Goal: Obtain resource: Download file/media

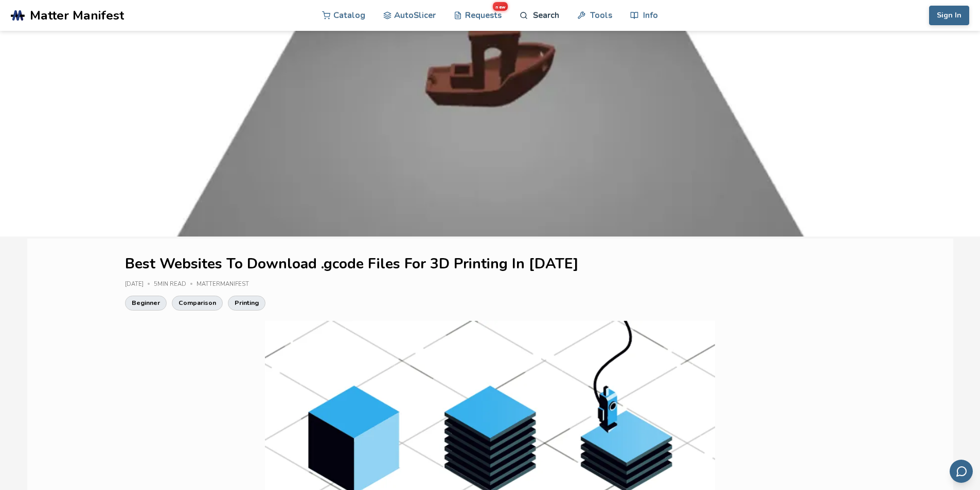
click at [538, 16] on link "Search" at bounding box center [539, 15] width 39 height 31
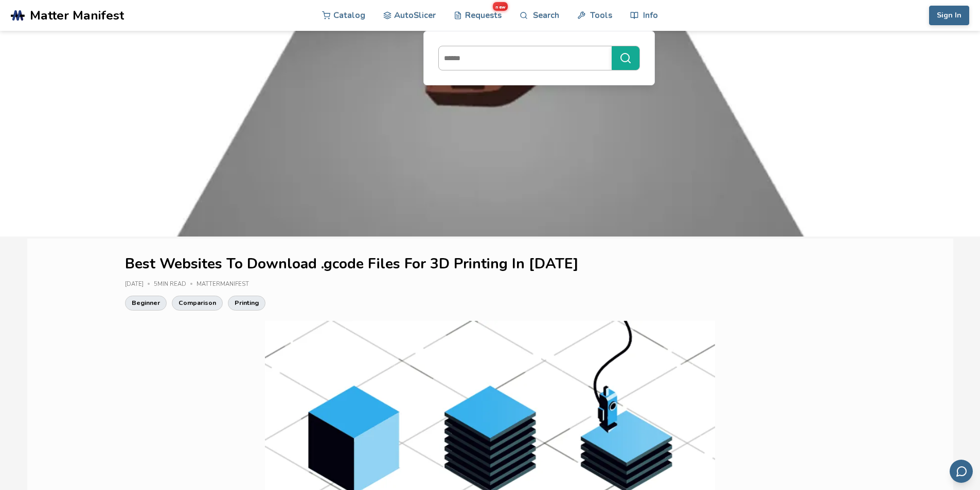
click at [497, 60] on input at bounding box center [523, 58] width 168 height 19
click at [612, 46] on button "***" at bounding box center [626, 58] width 28 height 24
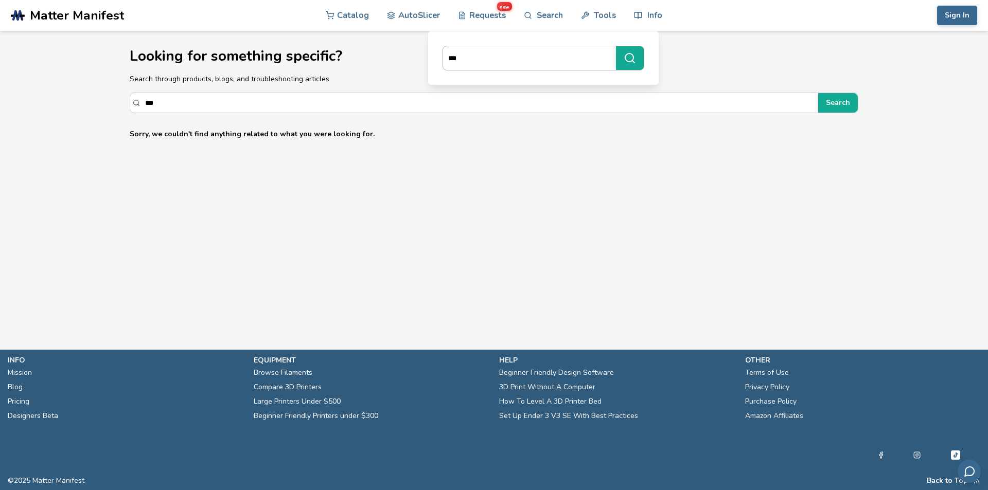
click at [497, 60] on input "***" at bounding box center [527, 58] width 168 height 19
type input "****"
click at [616, 46] on button "****" at bounding box center [630, 58] width 28 height 24
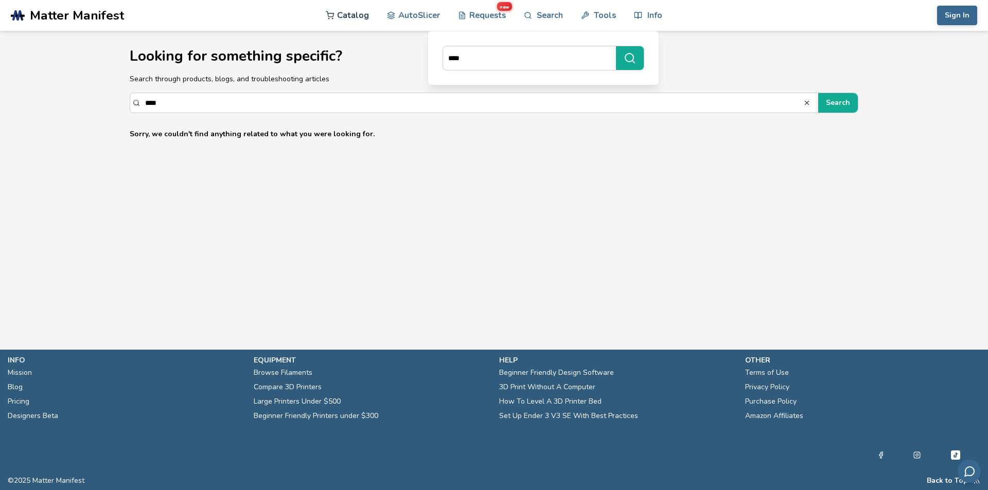
click at [349, 20] on link "Catalog" at bounding box center [347, 15] width 43 height 31
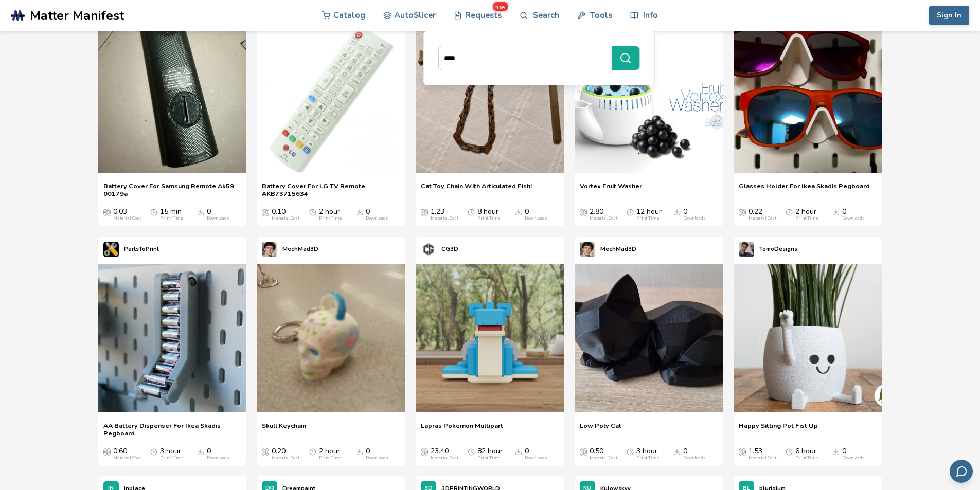
scroll to position [355, 0]
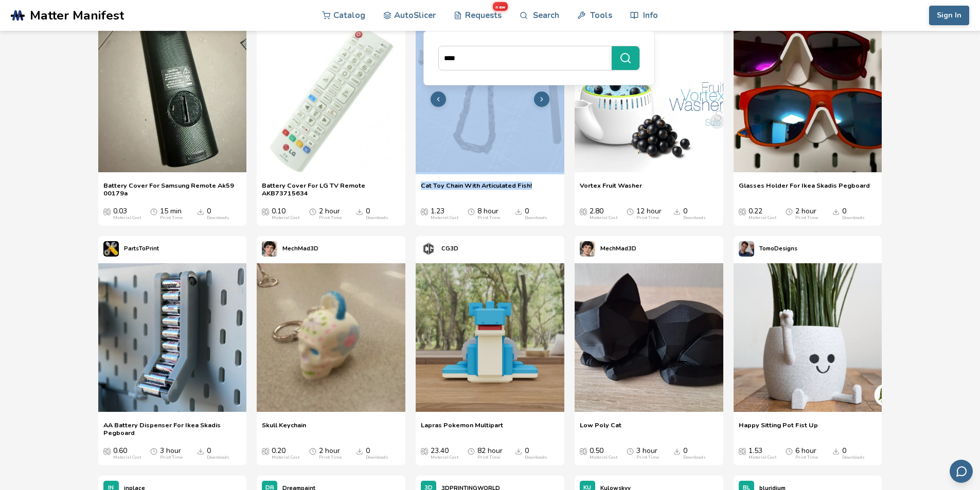
drag, startPoint x: 428, startPoint y: 213, endPoint x: 430, endPoint y: 153, distance: 59.2
click at [430, 153] on div "MechMad3D Cat Toy Chain With Articulated Fish! Cat Toy Chain With Articulated F…" at bounding box center [490, 111] width 149 height 230
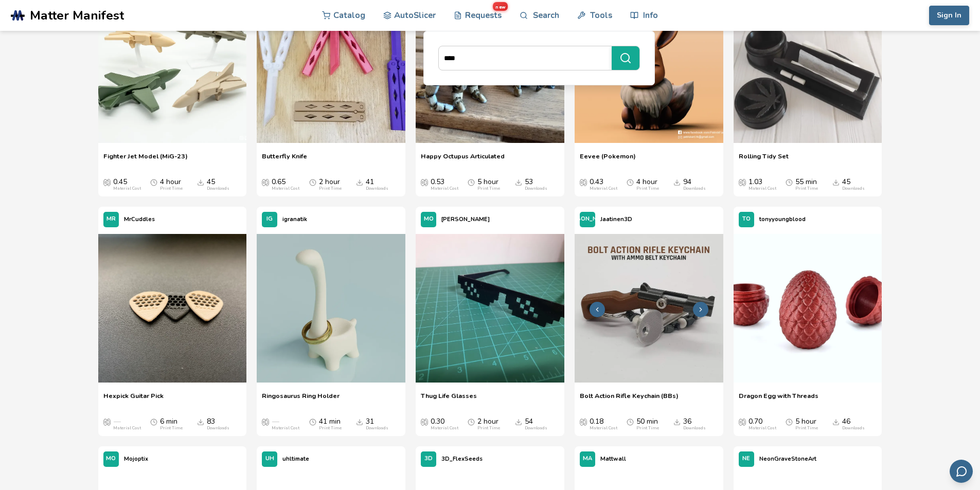
scroll to position [1118, 0]
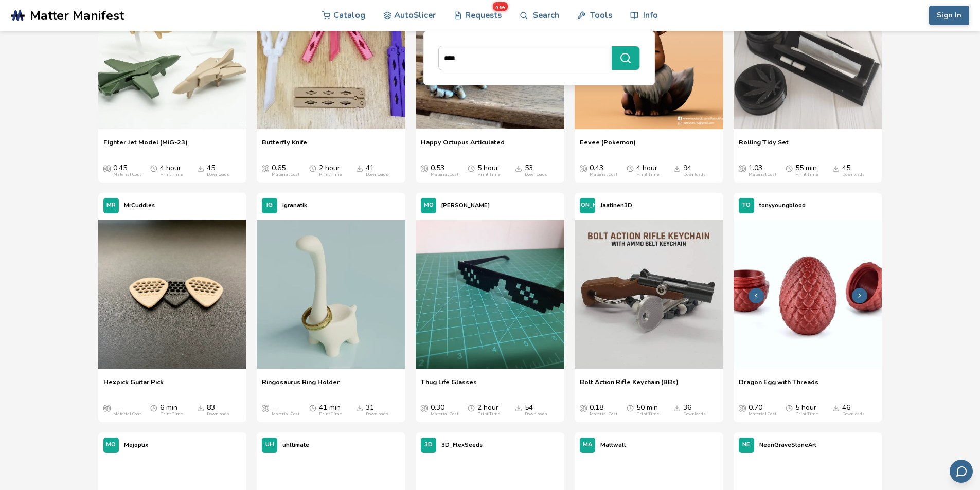
click at [809, 287] on img at bounding box center [808, 294] width 149 height 149
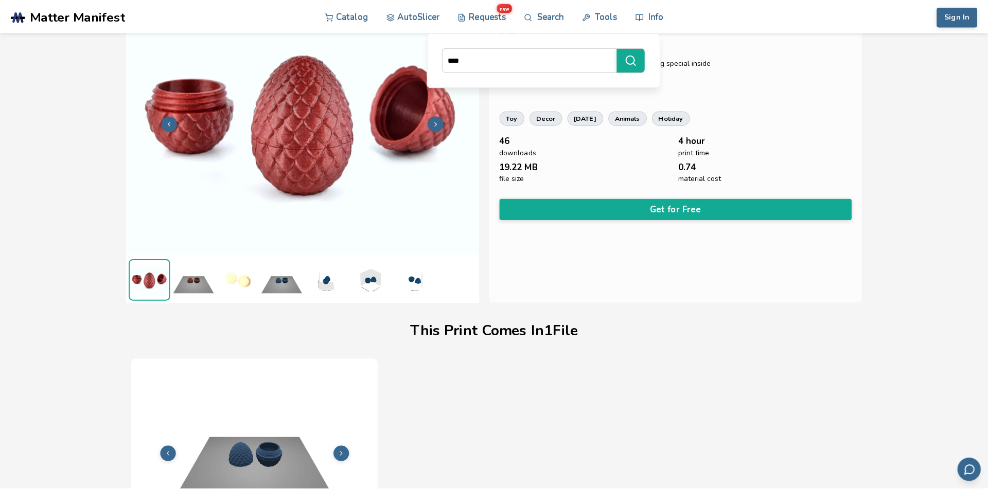
scroll to position [51, 0]
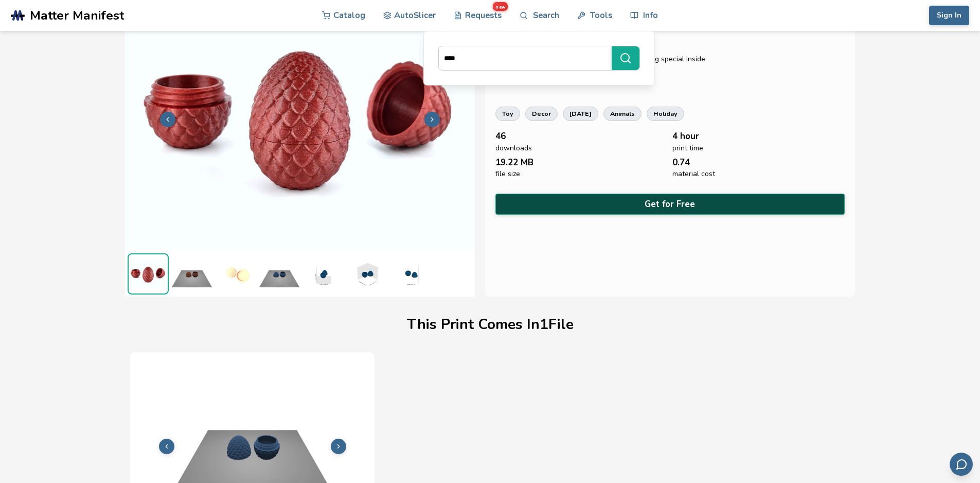
click at [656, 201] on button "Get for Free" at bounding box center [671, 203] width 350 height 21
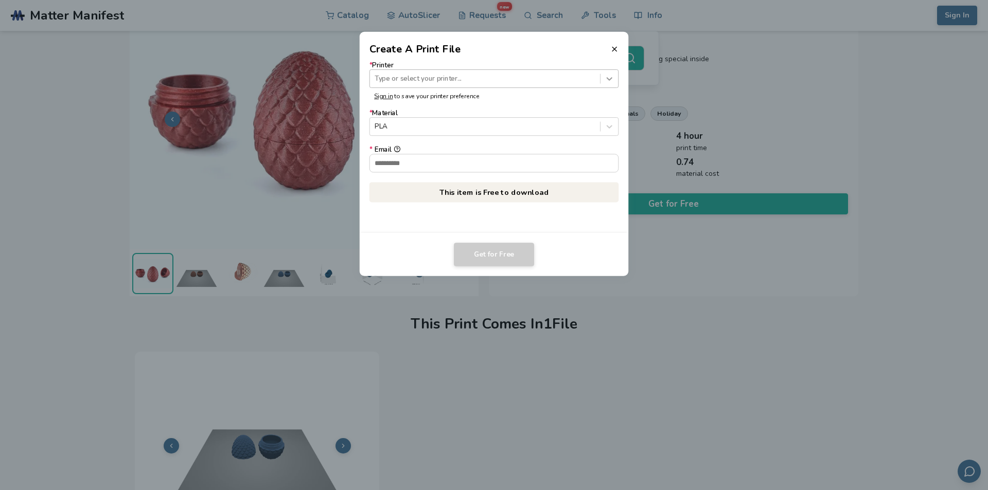
click at [605, 81] on icon at bounding box center [610, 79] width 10 height 10
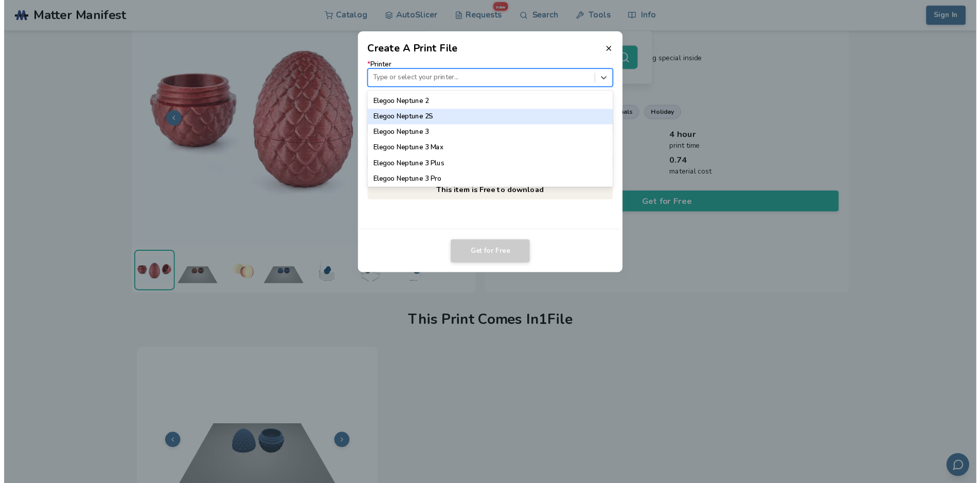
scroll to position [398, 0]
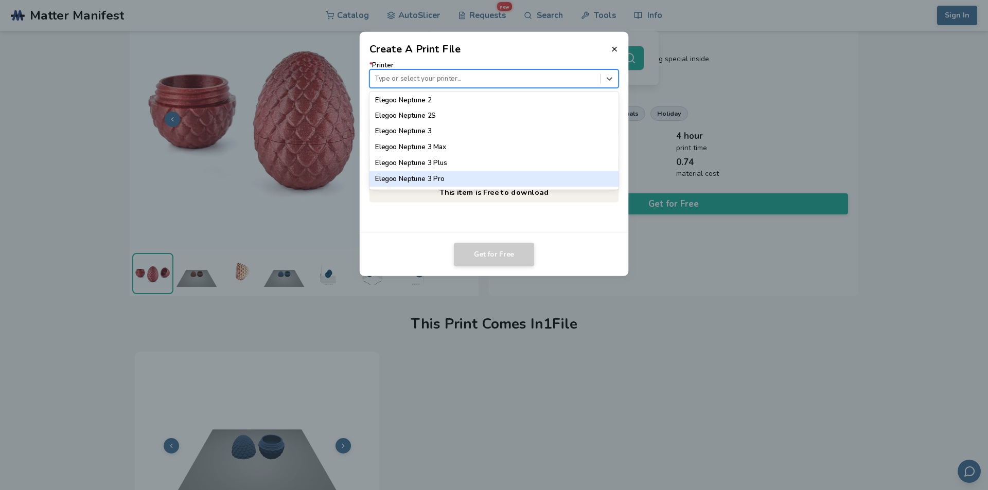
click at [510, 173] on div "Elegoo Neptune 3 Pro" at bounding box center [494, 178] width 250 height 15
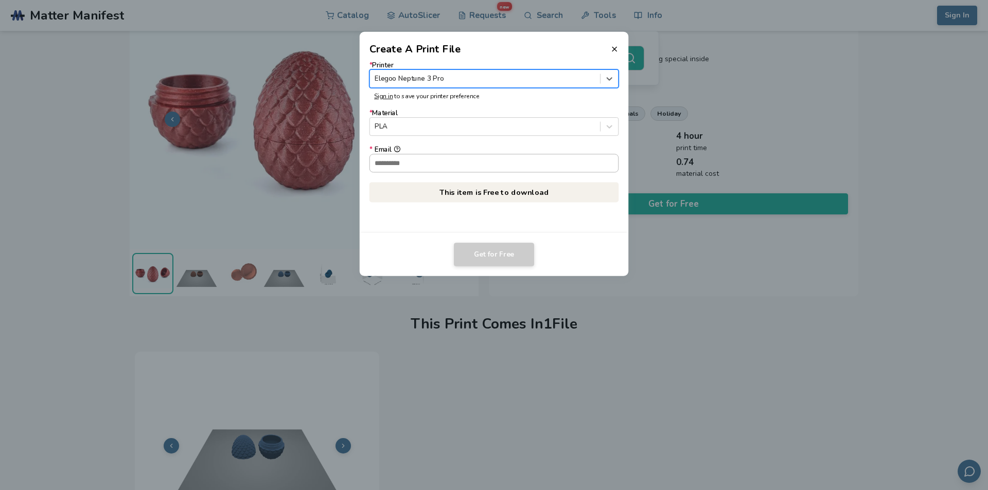
click at [505, 170] on input "* Email" at bounding box center [494, 162] width 249 height 17
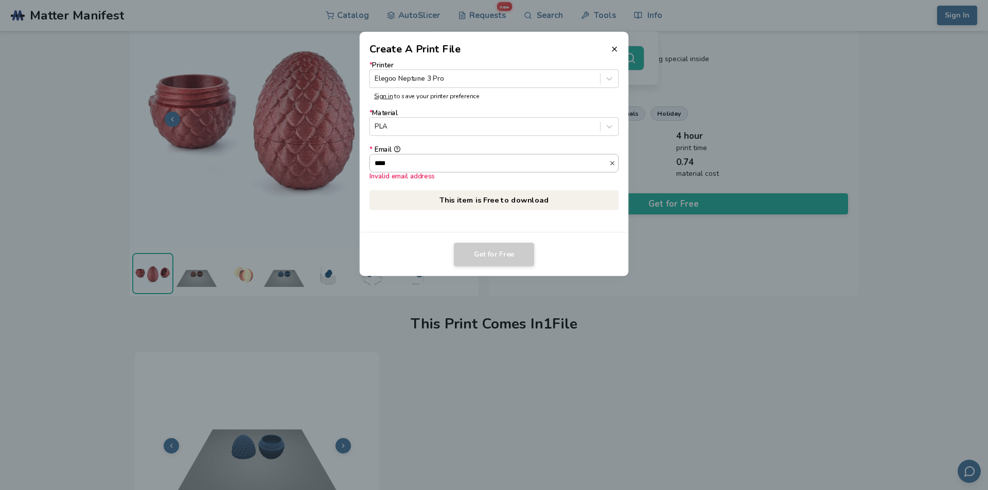
click at [505, 170] on input "****" at bounding box center [489, 162] width 239 height 17
drag, startPoint x: 456, startPoint y: 161, endPoint x: 429, endPoint y: 162, distance: 26.8
click at [429, 162] on input "**********" at bounding box center [489, 162] width 239 height 17
click at [406, 162] on input "**********" at bounding box center [489, 162] width 239 height 17
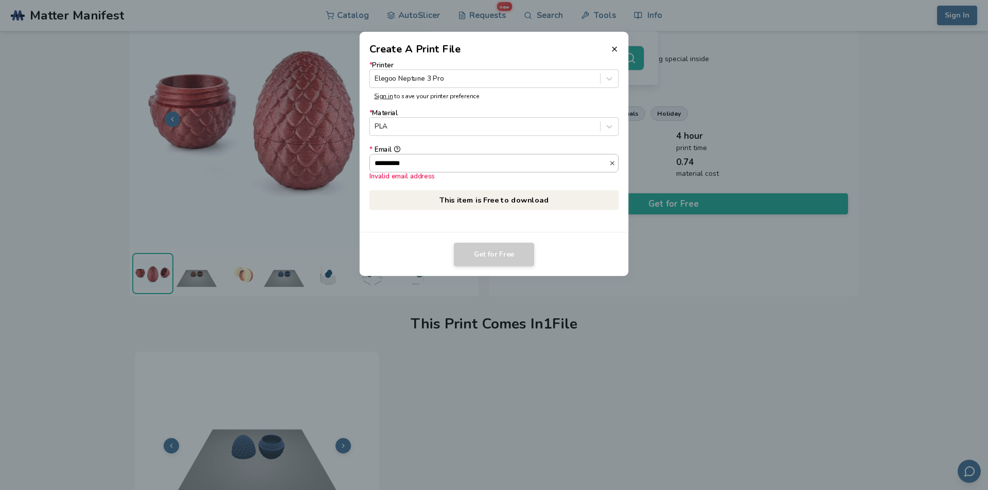
click at [406, 165] on input "**********" at bounding box center [489, 162] width 239 height 17
drag, startPoint x: 406, startPoint y: 181, endPoint x: 411, endPoint y: 168, distance: 13.4
click at [411, 168] on label "**********" at bounding box center [494, 163] width 250 height 34
click at [410, 163] on input "**********" at bounding box center [489, 162] width 239 height 17
click at [402, 163] on input "**********" at bounding box center [489, 162] width 239 height 17
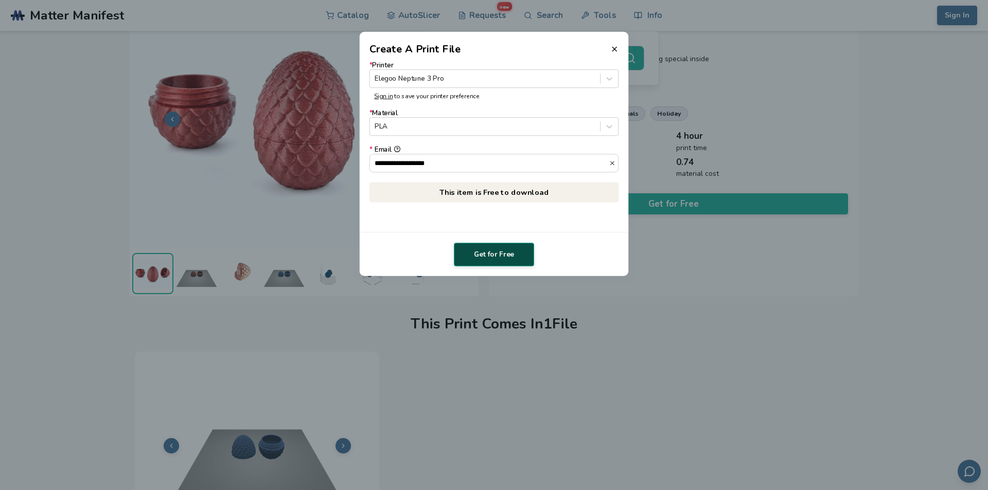
type input "**********"
click at [490, 248] on button "Get for Free" at bounding box center [494, 255] width 80 height 24
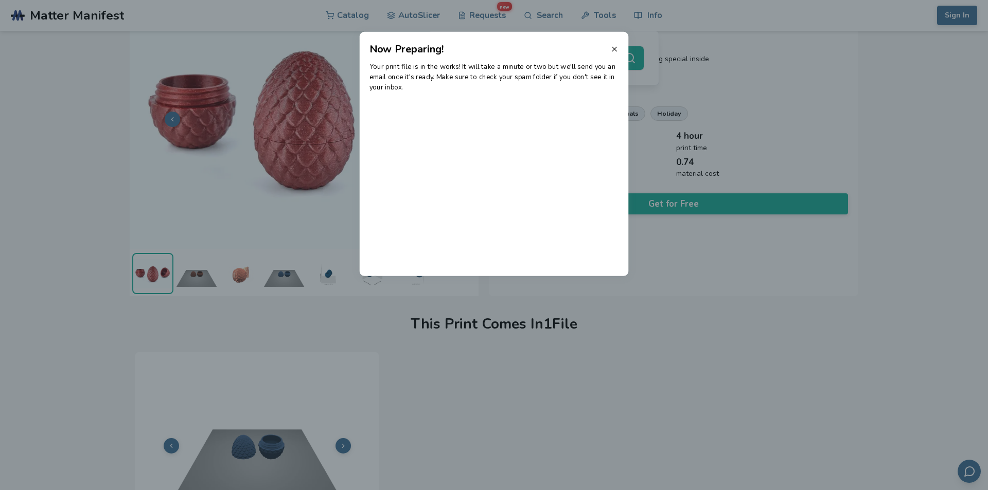
click at [617, 45] on icon at bounding box center [614, 49] width 8 height 8
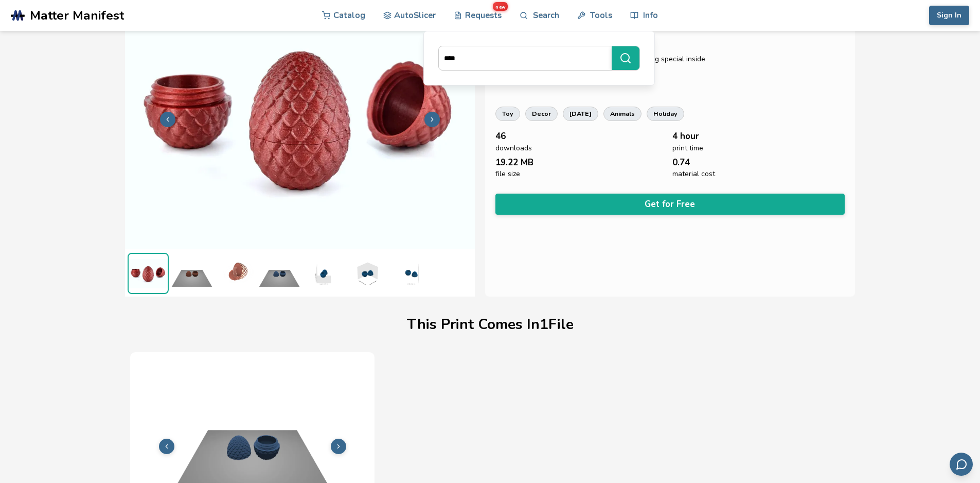
scroll to position [0, 0]
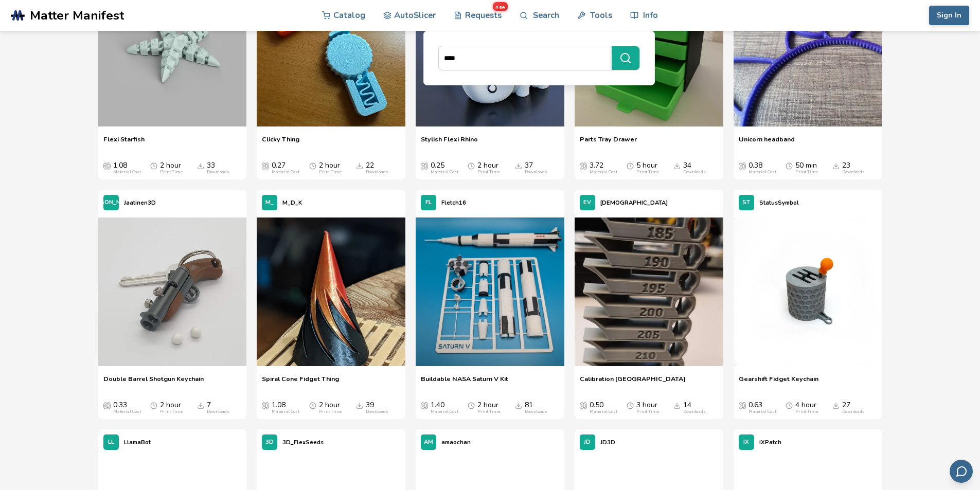
scroll to position [3520, 0]
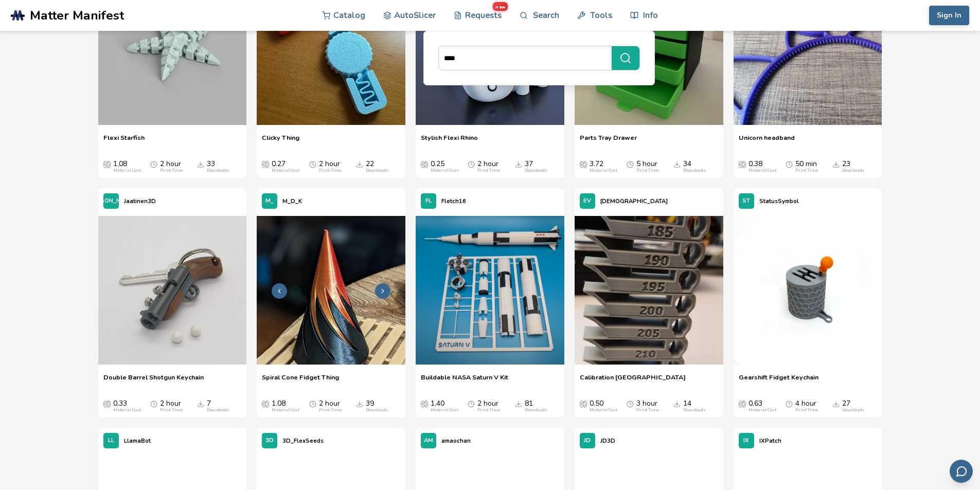
click at [316, 282] on img at bounding box center [331, 290] width 149 height 149
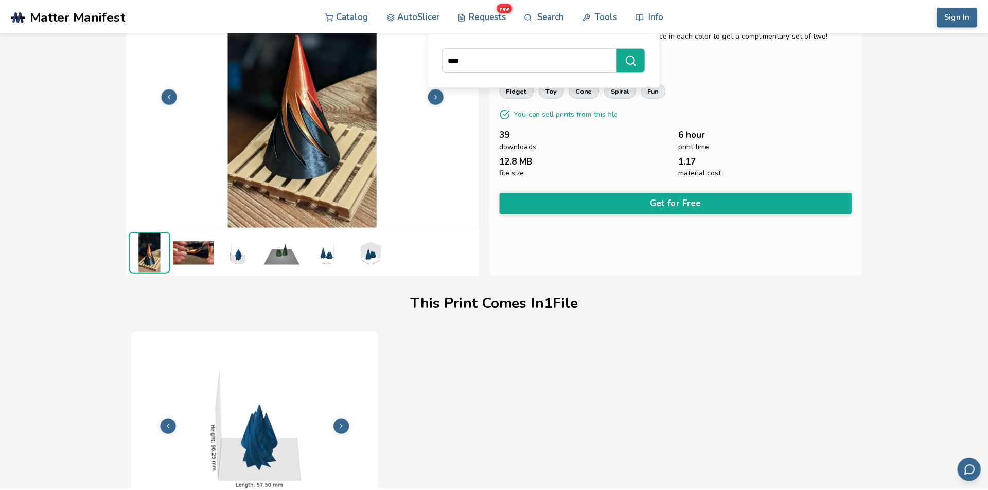
scroll to position [58, 0]
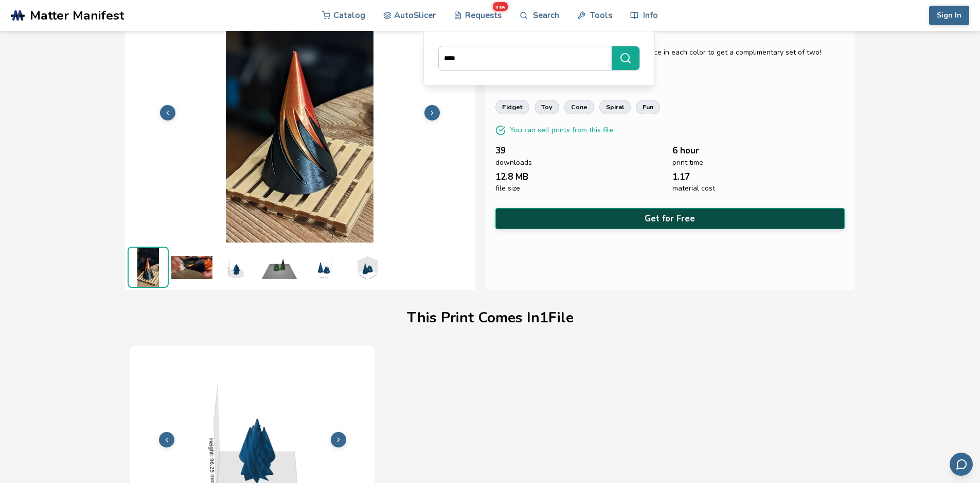
click at [635, 210] on button "Get for Free" at bounding box center [671, 218] width 350 height 21
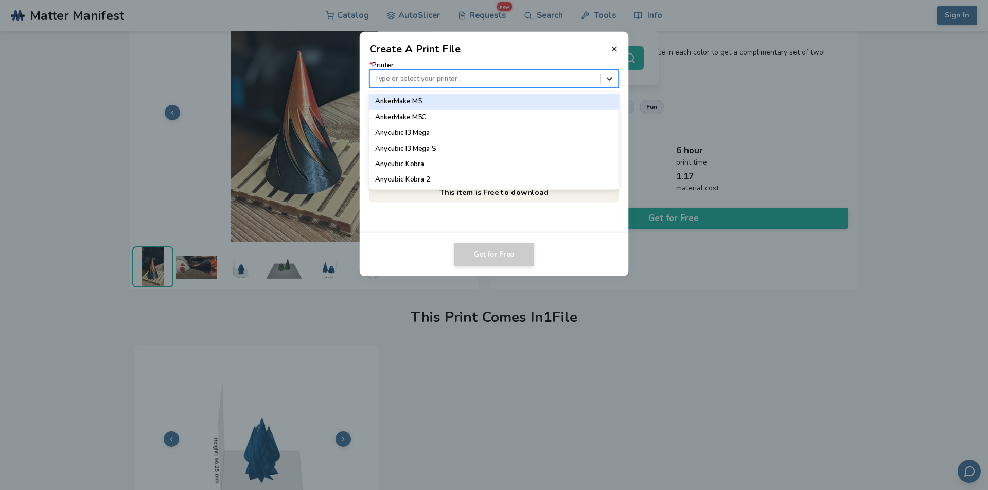
click at [606, 79] on icon at bounding box center [610, 79] width 10 height 10
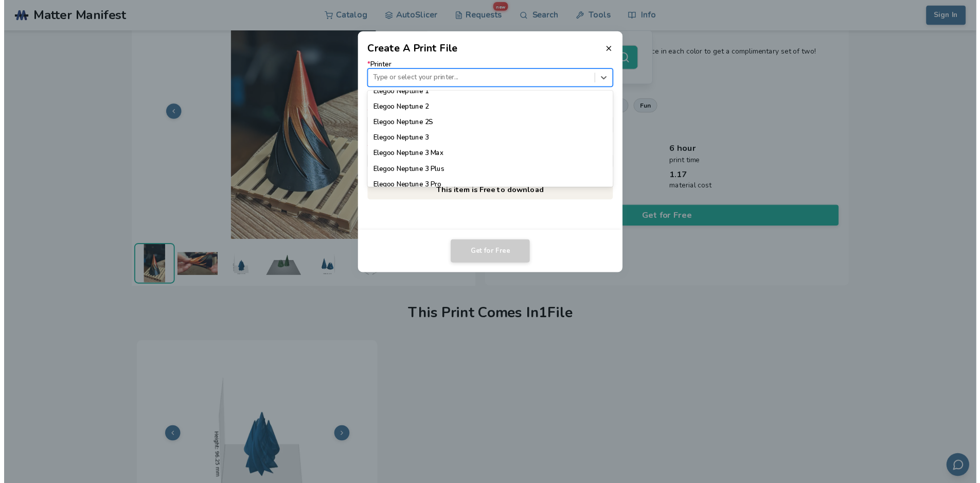
scroll to position [390, 0]
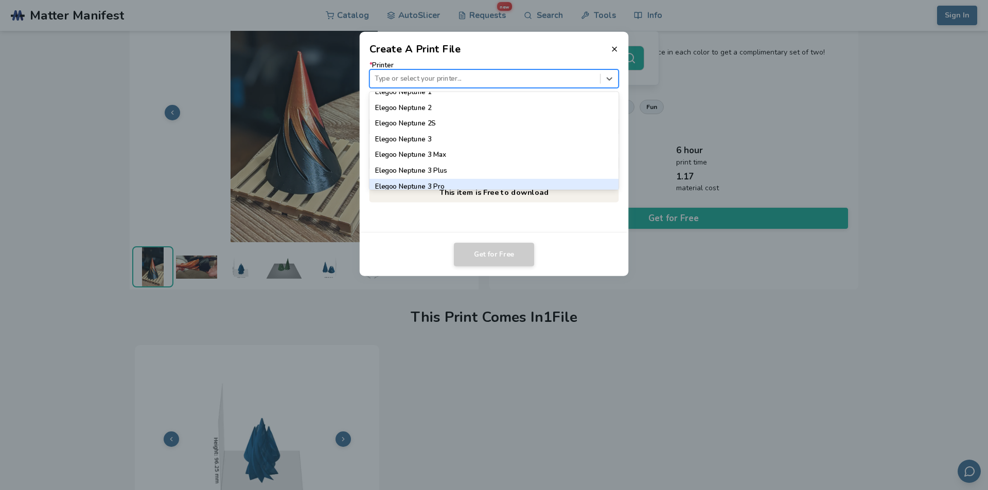
click at [498, 185] on div "Elegoo Neptune 3 Pro" at bounding box center [494, 186] width 250 height 15
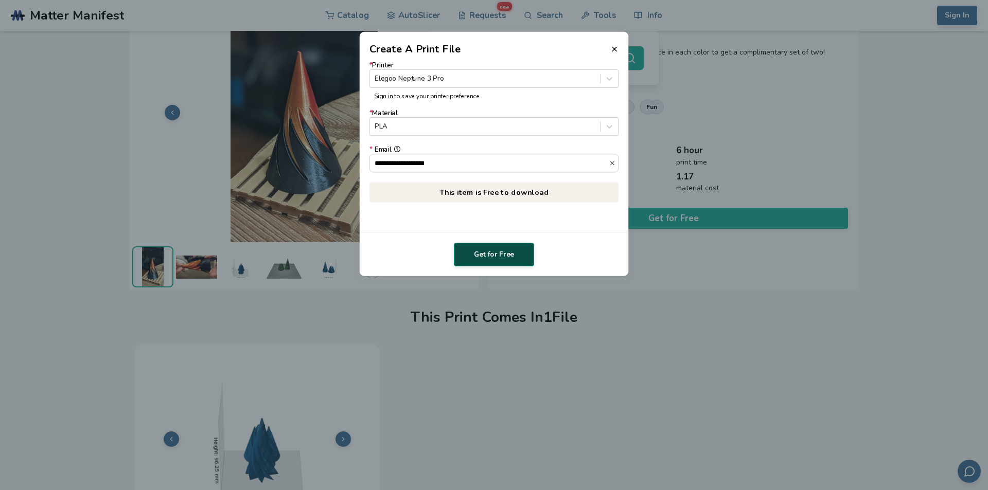
click at [481, 244] on button "Get for Free" at bounding box center [494, 255] width 80 height 24
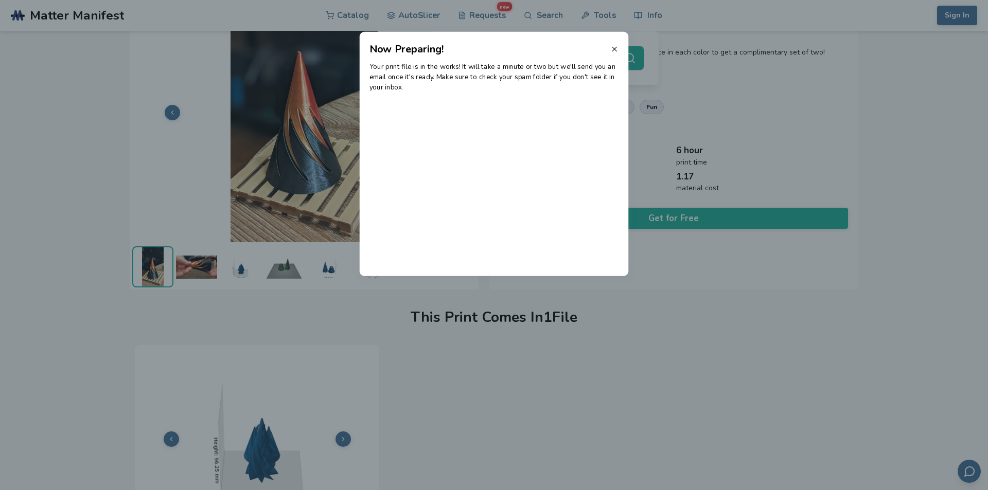
click at [613, 52] on icon at bounding box center [614, 49] width 8 height 8
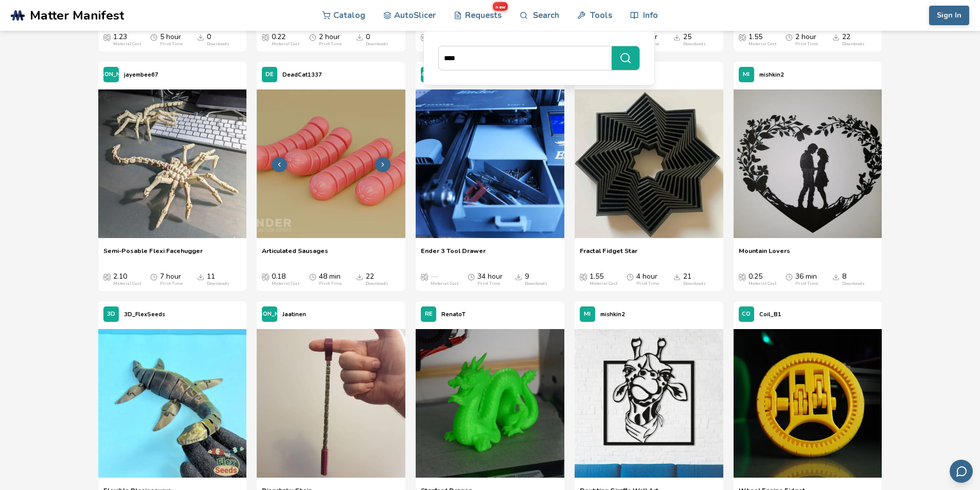
scroll to position [7011, 0]
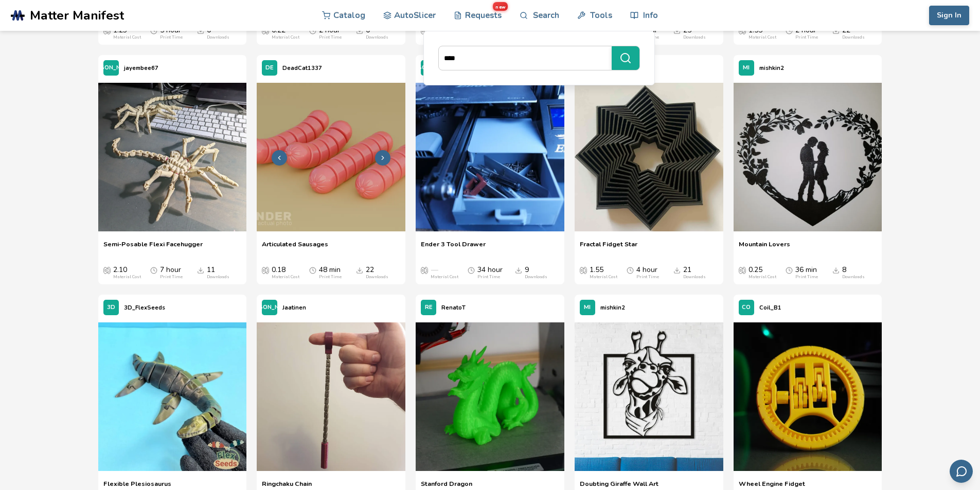
click at [347, 231] on img at bounding box center [331, 157] width 149 height 149
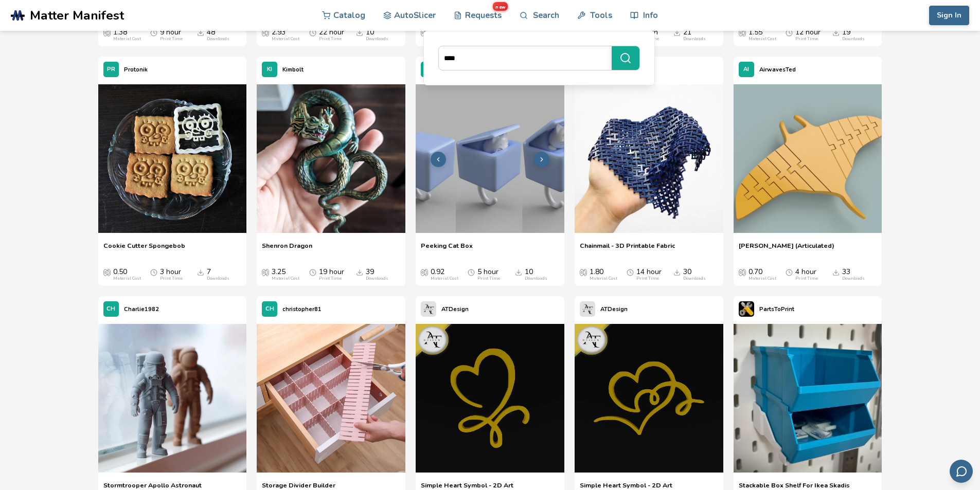
scroll to position [4965, 0]
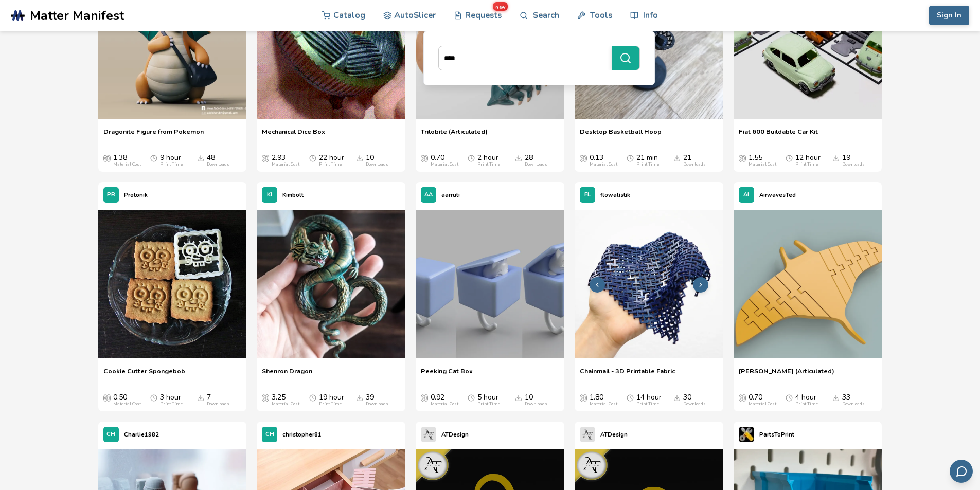
click at [634, 293] on img at bounding box center [649, 284] width 149 height 149
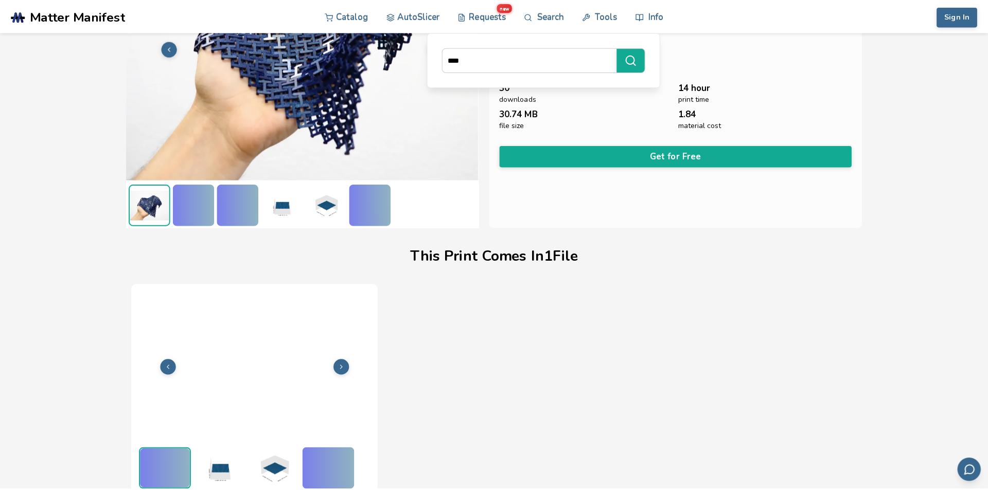
scroll to position [124, 0]
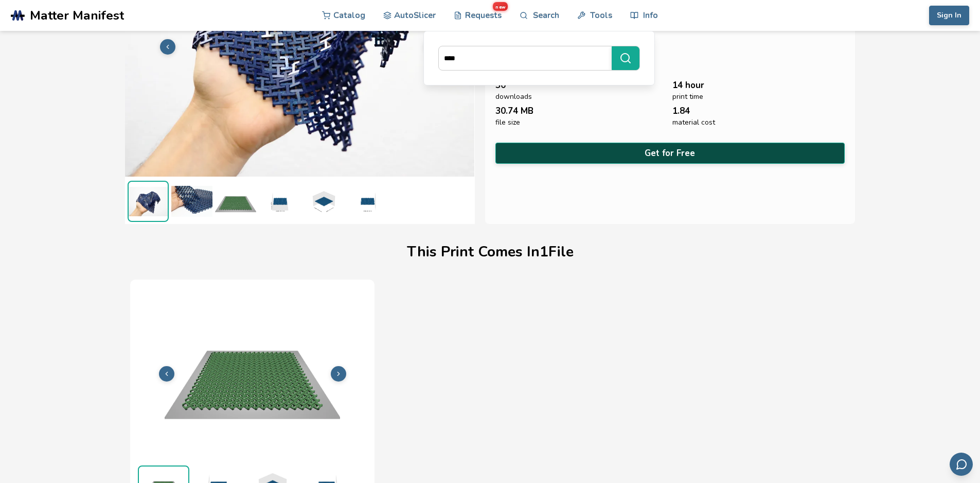
click at [650, 151] on button "Get for Free" at bounding box center [671, 153] width 350 height 21
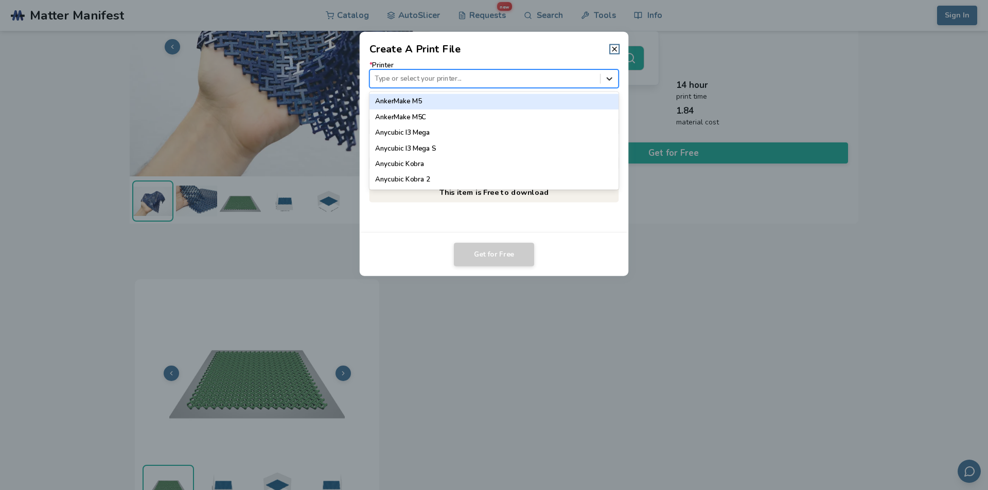
click at [605, 79] on icon at bounding box center [610, 79] width 10 height 10
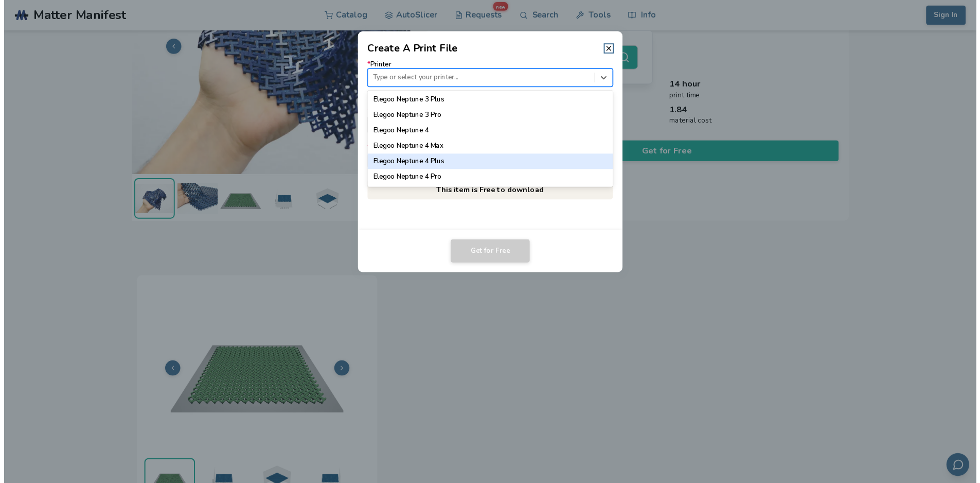
scroll to position [463, 0]
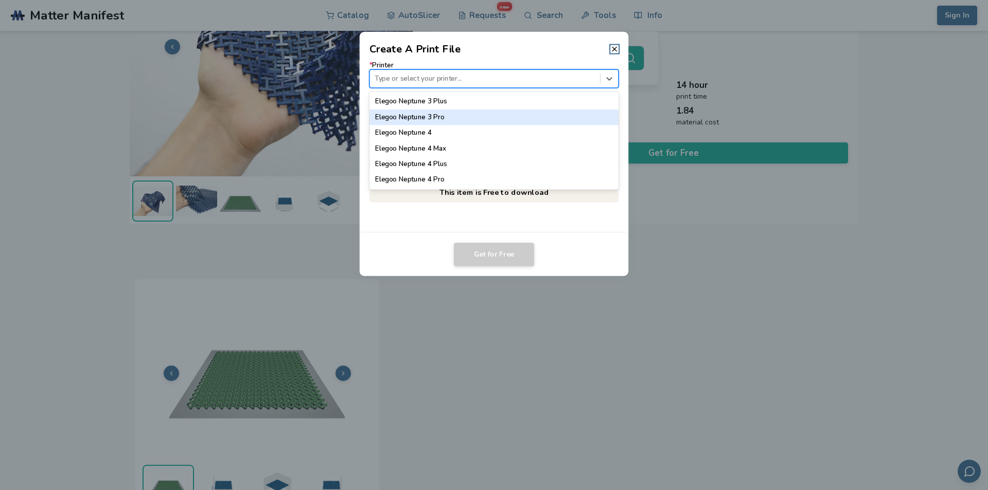
click at [489, 114] on div "Elegoo Neptune 3 Pro" at bounding box center [494, 117] width 250 height 15
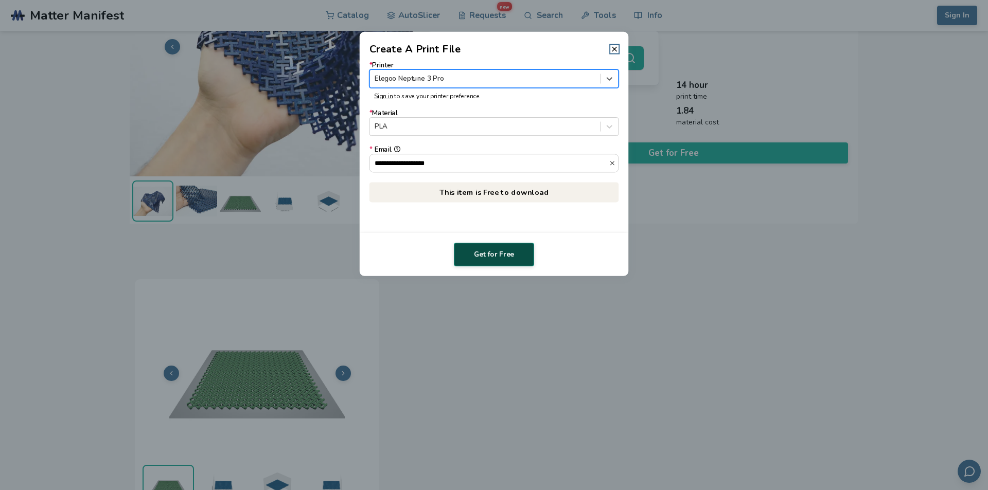
click at [485, 252] on button "Get for Free" at bounding box center [494, 255] width 80 height 24
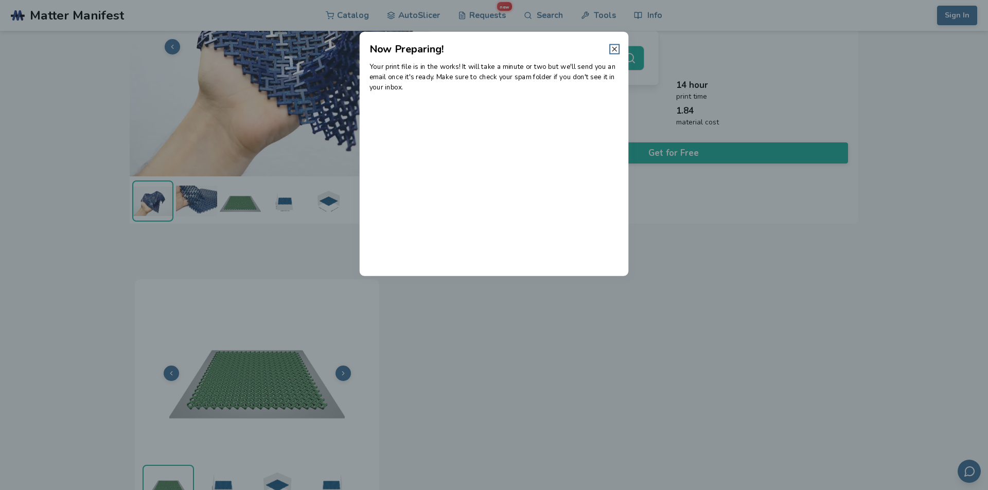
click at [617, 50] on icon at bounding box center [614, 49] width 8 height 8
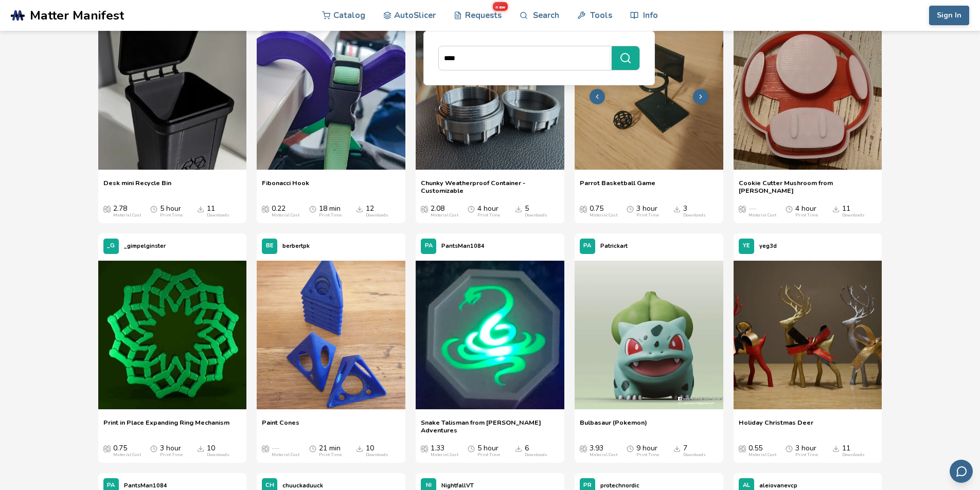
scroll to position [15468, 0]
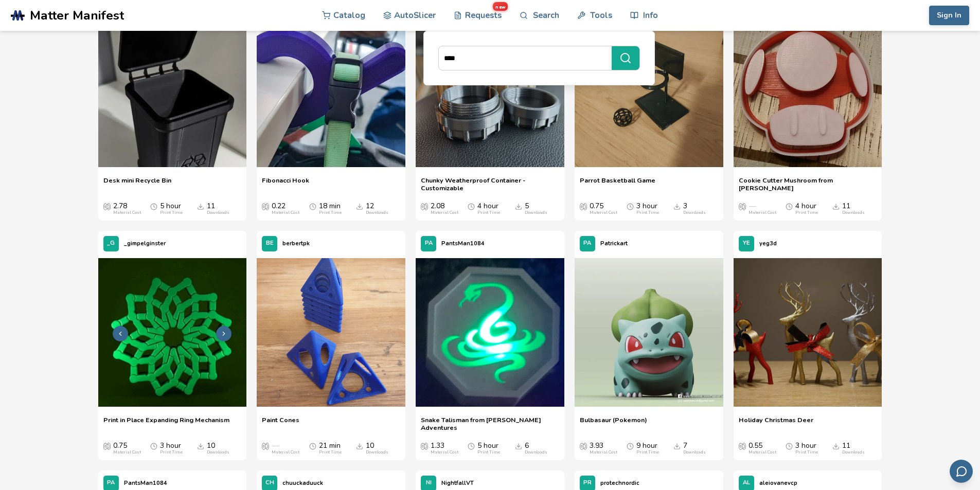
click at [172, 314] on img at bounding box center [172, 332] width 149 height 149
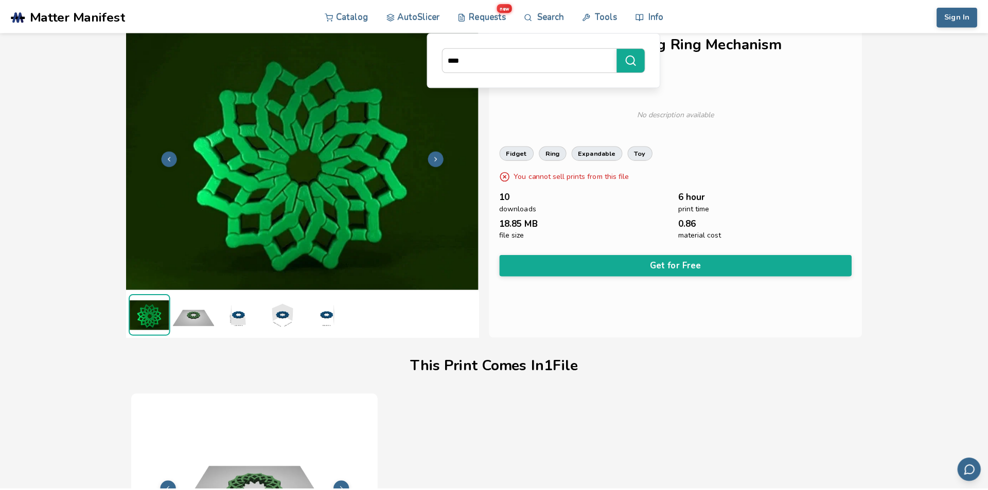
scroll to position [2, 0]
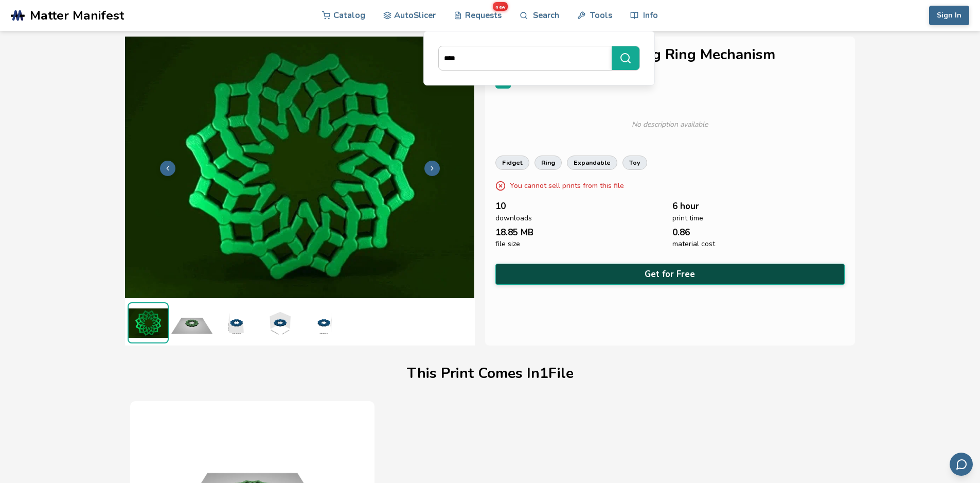
click at [618, 267] on button "Get for Free" at bounding box center [671, 273] width 350 height 21
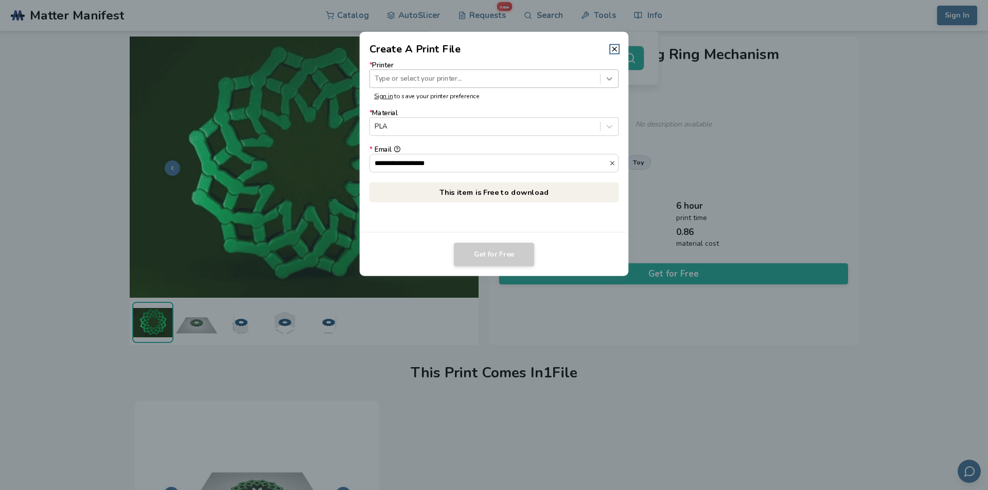
click at [606, 82] on icon at bounding box center [610, 79] width 10 height 10
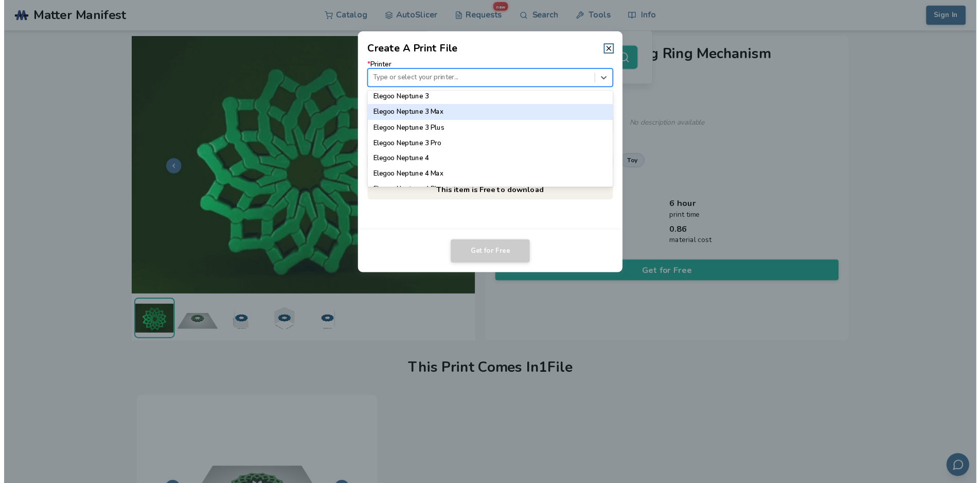
scroll to position [433, 0]
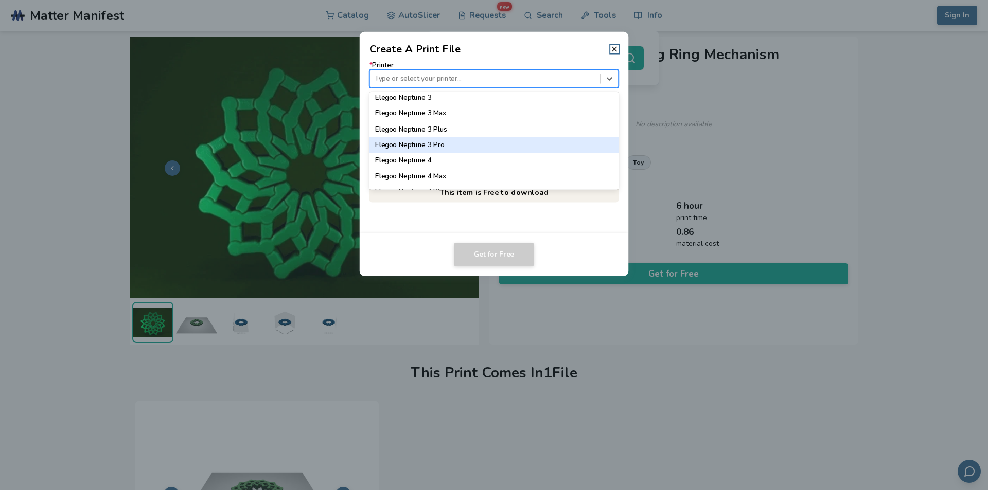
click at [474, 145] on div "Elegoo Neptune 3 Pro" at bounding box center [494, 144] width 250 height 15
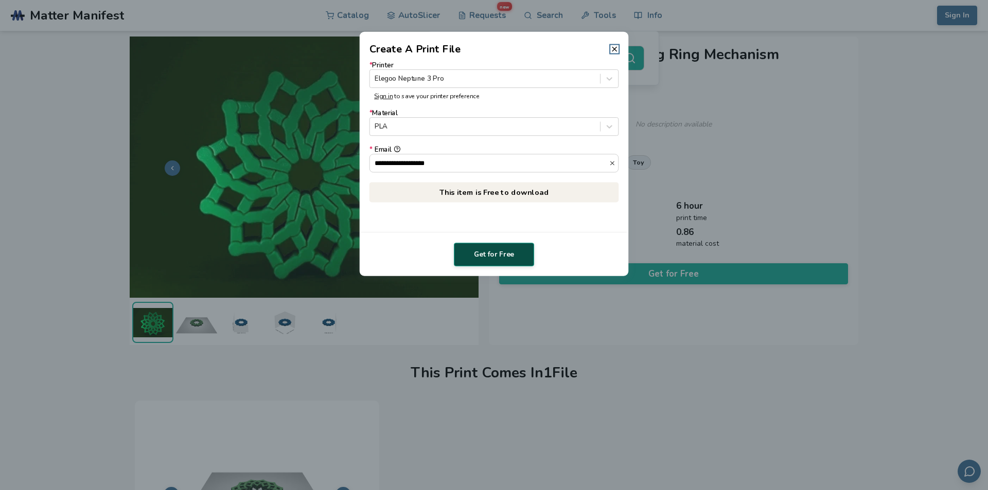
click at [490, 255] on button "Get for Free" at bounding box center [494, 255] width 80 height 24
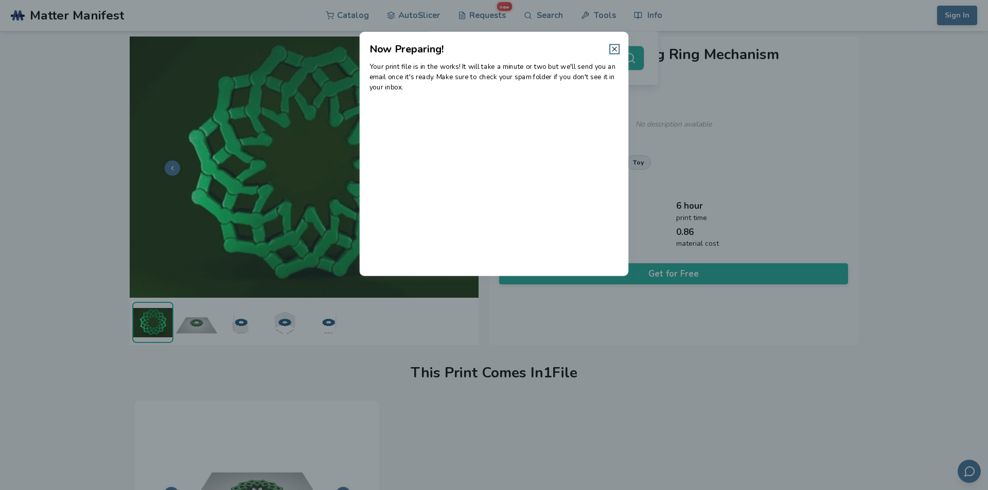
click at [612, 46] on icon at bounding box center [614, 49] width 8 height 8
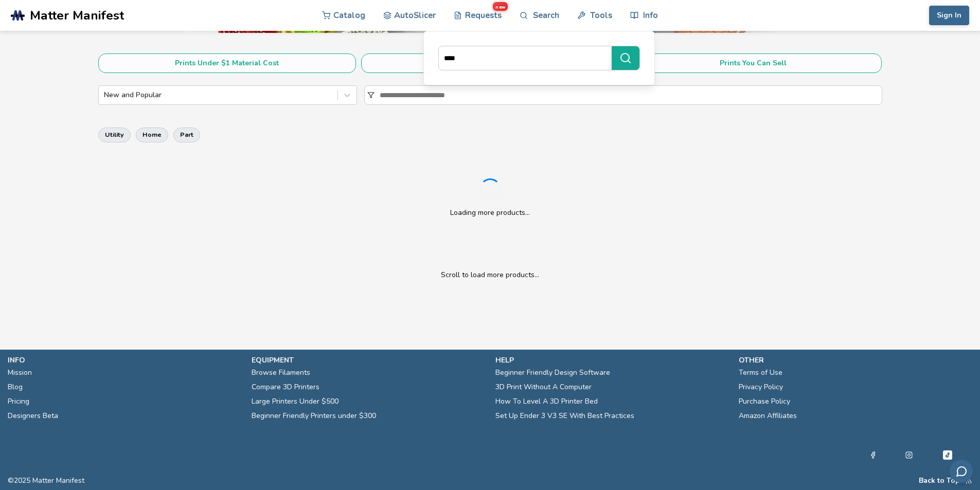
scroll to position [353, 0]
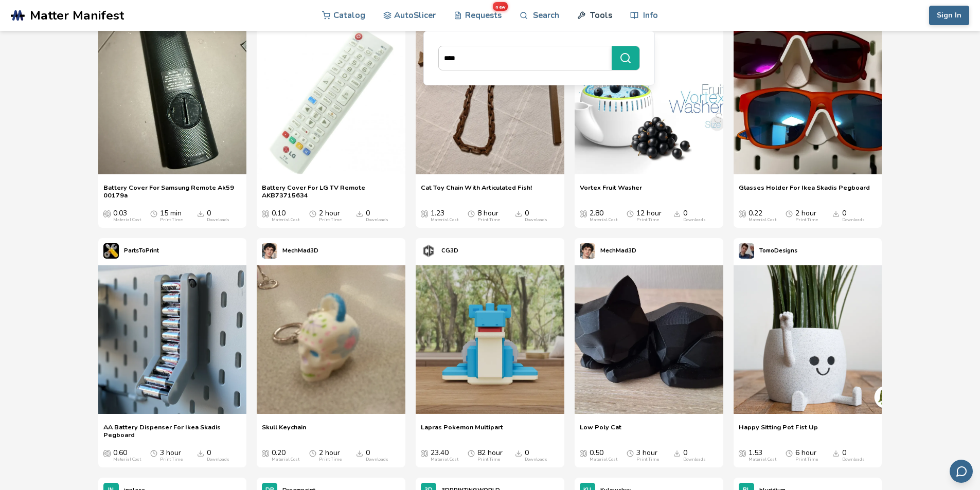
click at [603, 12] on link "Tools" at bounding box center [594, 15] width 35 height 31
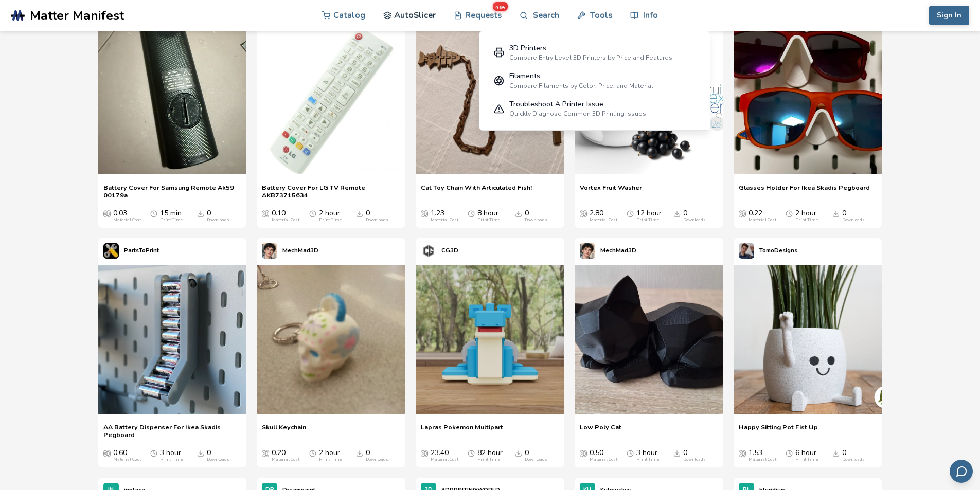
click at [398, 13] on link "AutoSlicer" at bounding box center [409, 15] width 53 height 31
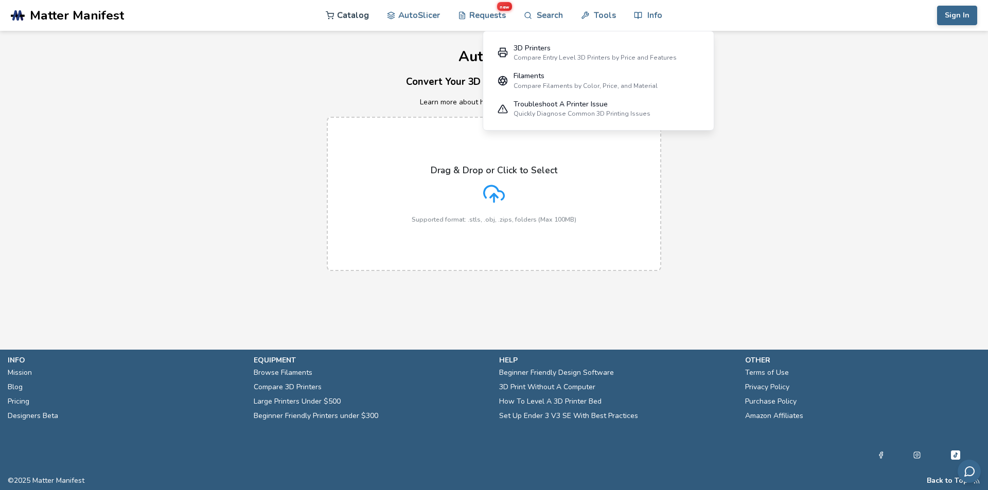
click at [333, 11] on icon at bounding box center [330, 15] width 9 height 9
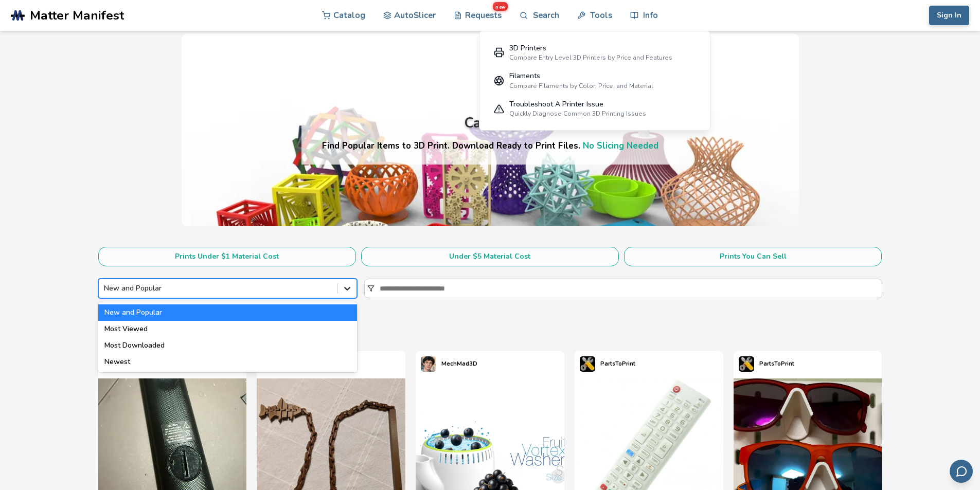
click at [345, 290] on icon at bounding box center [347, 289] width 10 height 10
click at [247, 346] on div "Most Downloaded" at bounding box center [227, 346] width 259 height 16
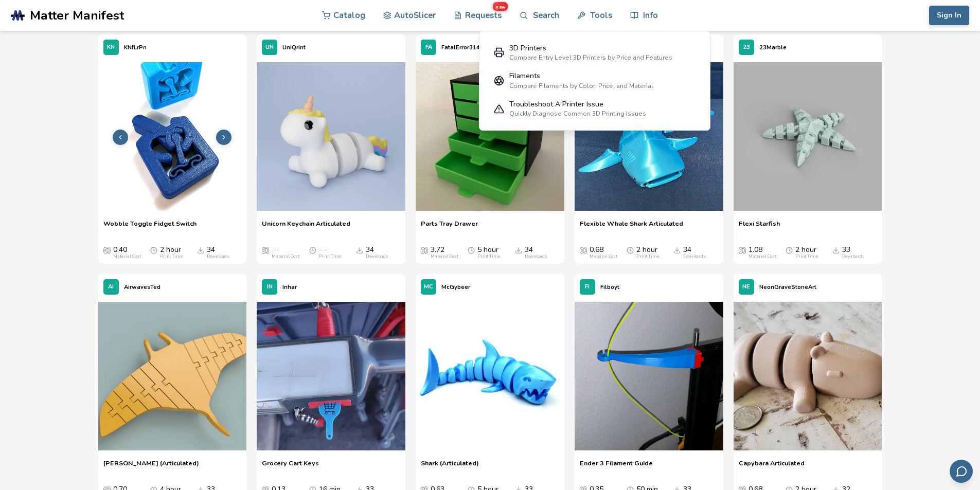
scroll to position [3001, 0]
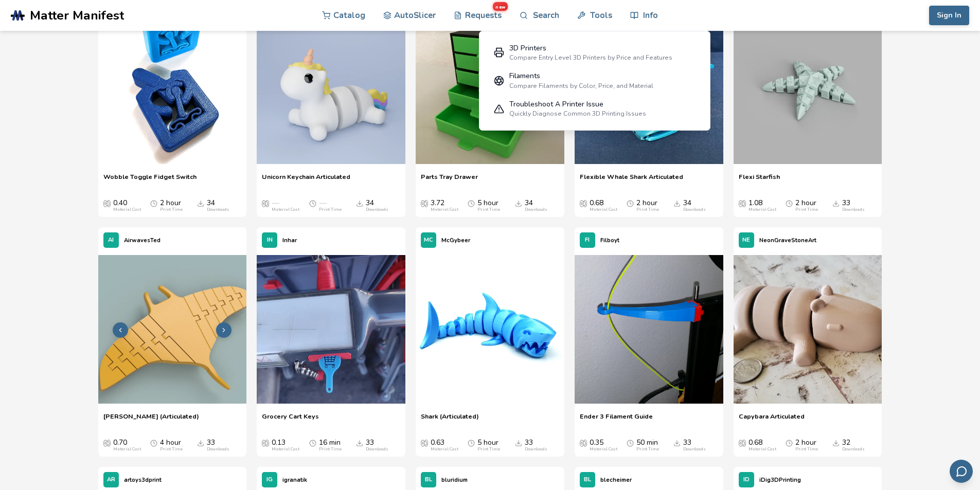
click at [139, 298] on img at bounding box center [172, 329] width 149 height 149
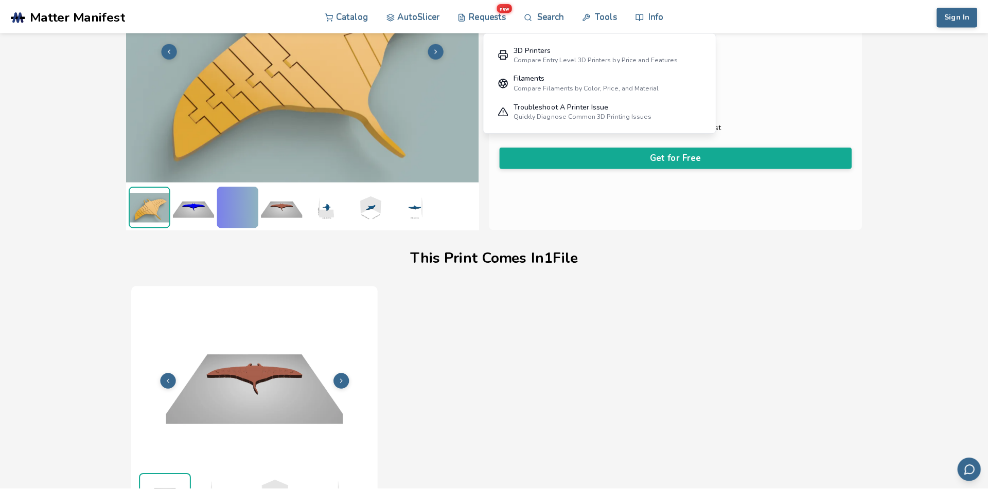
scroll to position [124, 0]
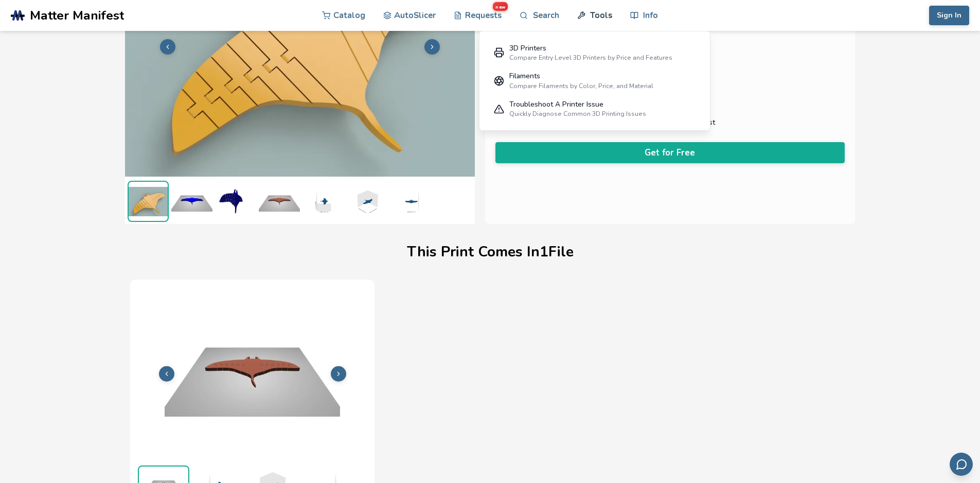
click at [607, 20] on link "Tools" at bounding box center [594, 15] width 35 height 31
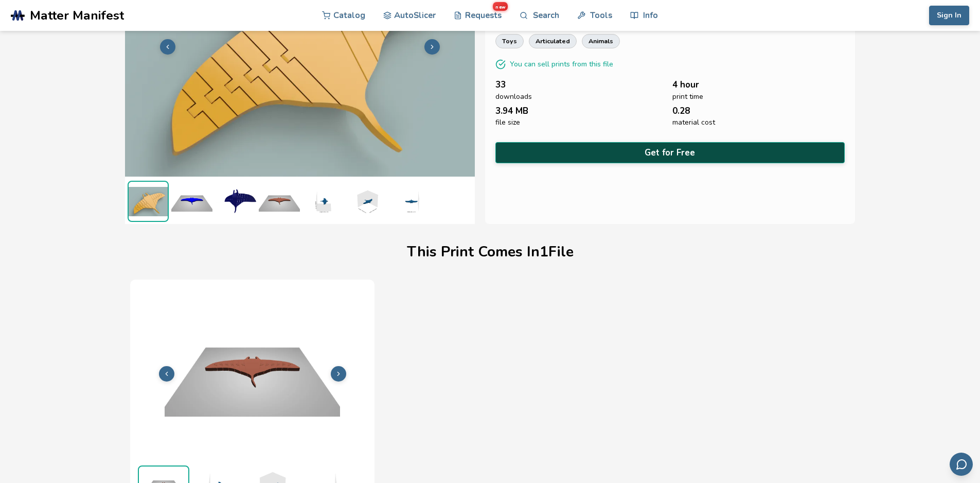
click at [561, 142] on button "Get for Free" at bounding box center [671, 152] width 350 height 21
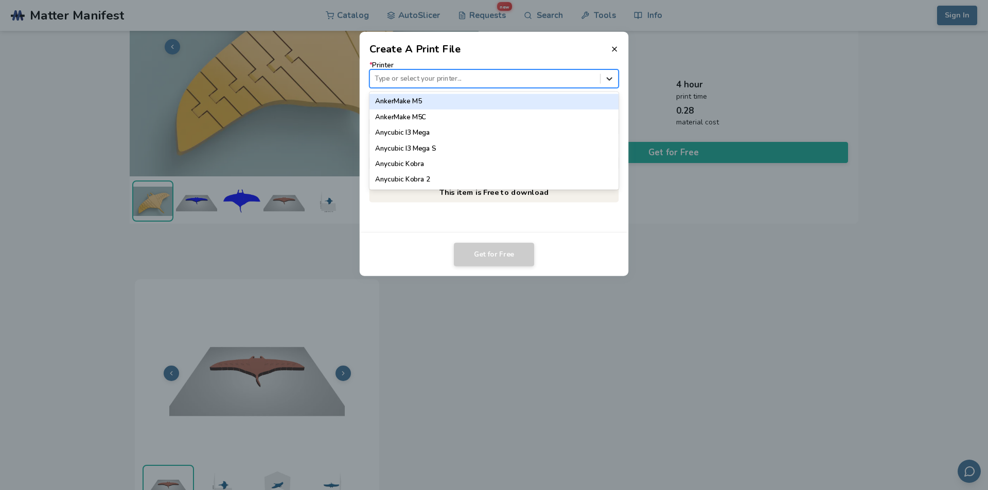
click at [608, 82] on icon at bounding box center [610, 79] width 10 height 10
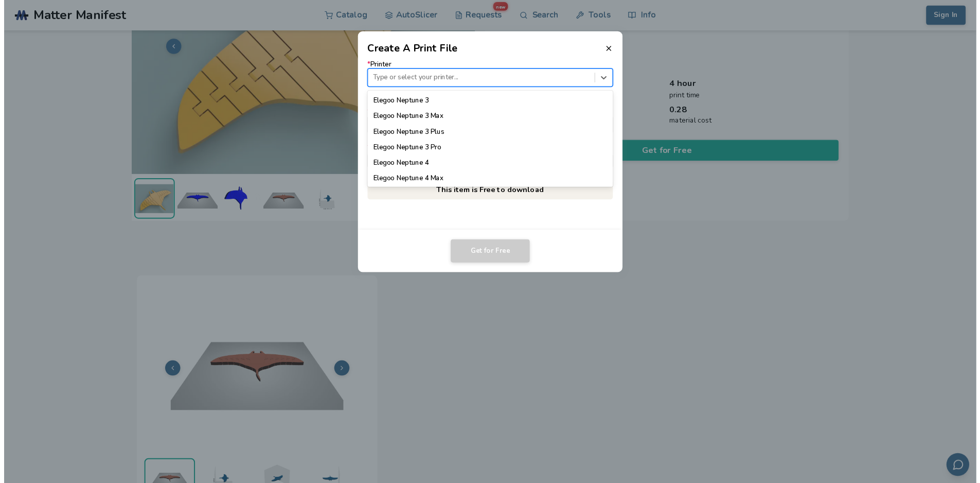
scroll to position [428, 0]
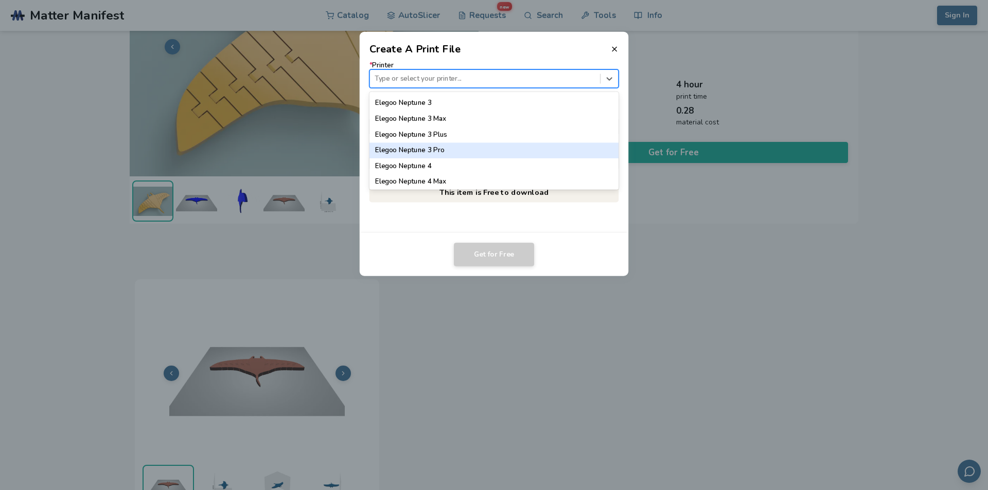
click at [490, 152] on div "Elegoo Neptune 3 Pro" at bounding box center [494, 150] width 250 height 15
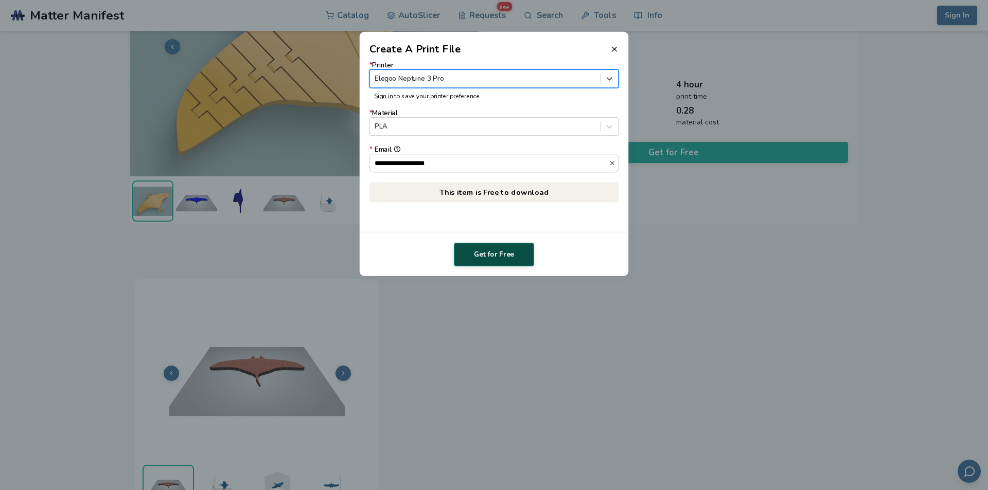
click at [506, 253] on button "Get for Free" at bounding box center [494, 255] width 80 height 24
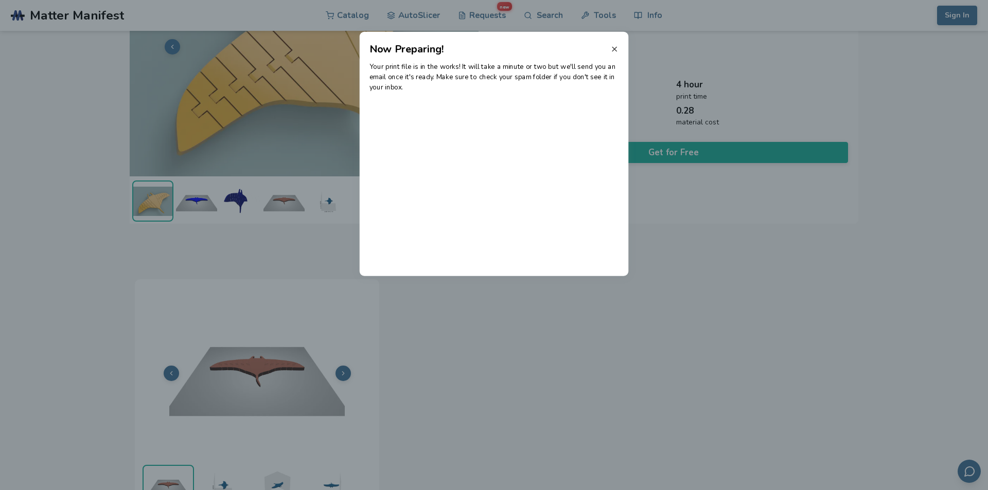
click at [615, 49] on icon at bounding box center [614, 49] width 8 height 8
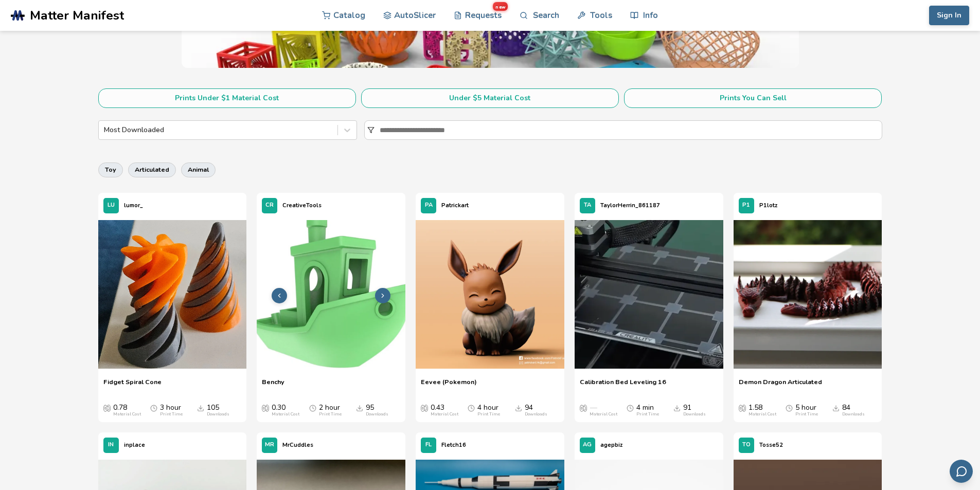
scroll to position [139, 0]
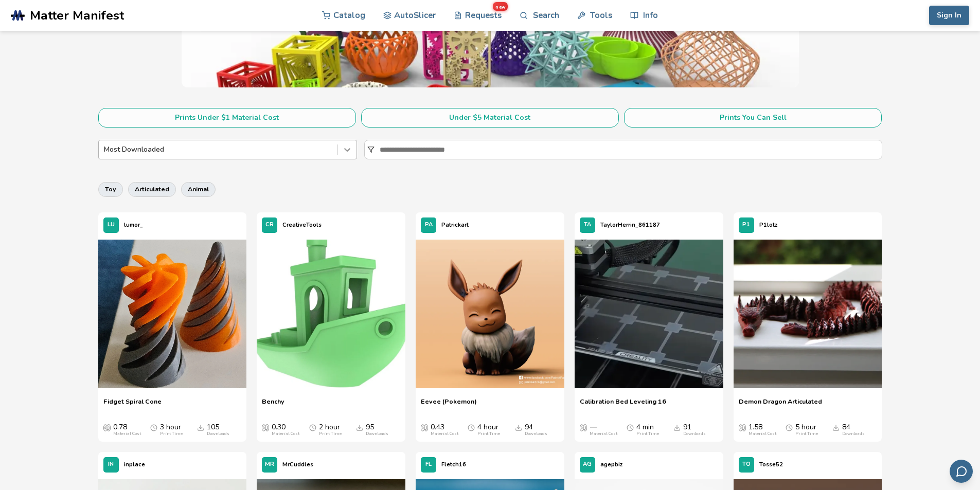
click at [347, 151] on icon at bounding box center [347, 150] width 6 height 4
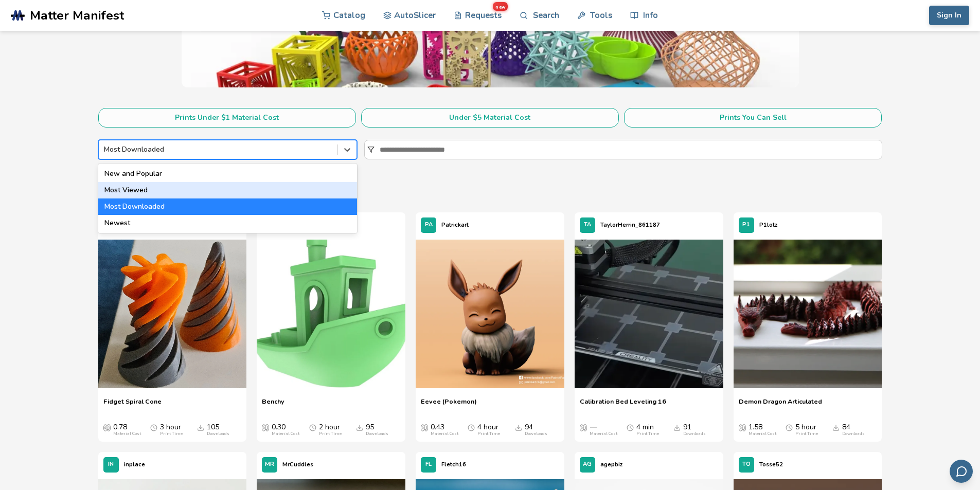
click at [272, 195] on div "Most Viewed" at bounding box center [227, 190] width 259 height 16
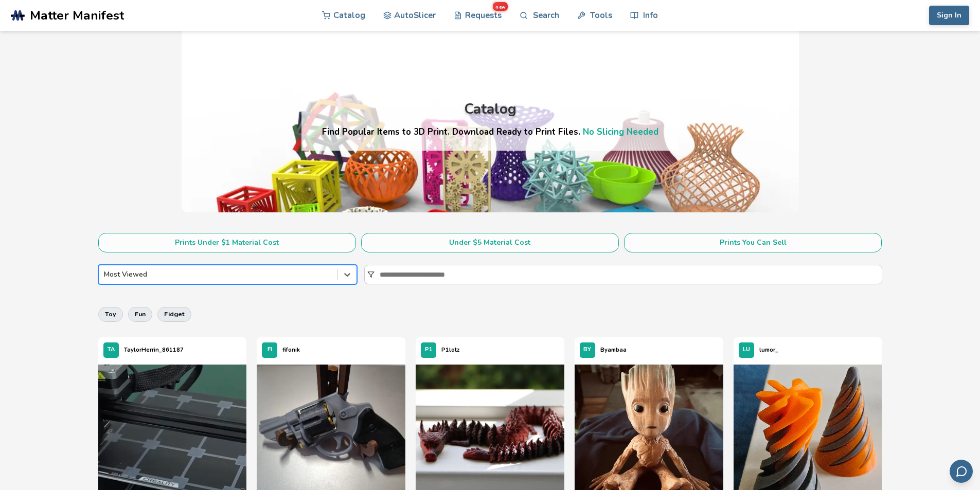
scroll to position [11, 0]
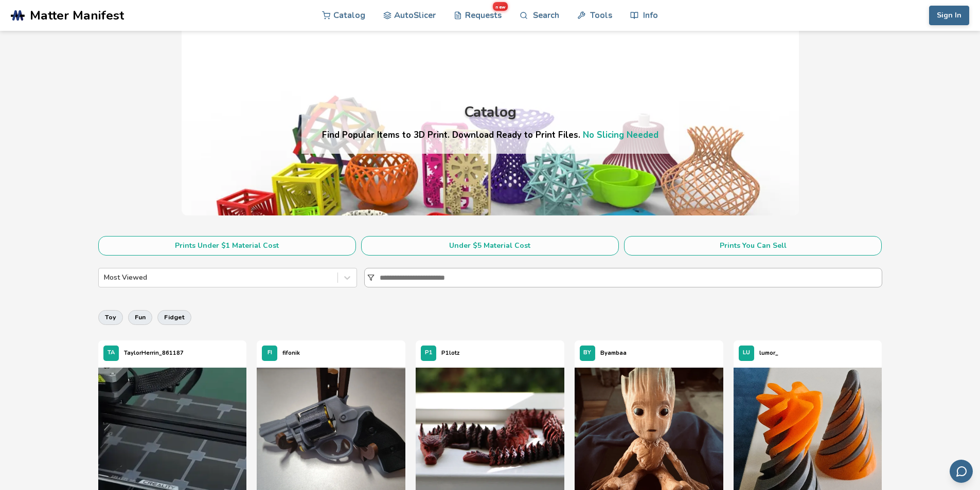
click at [383, 279] on input at bounding box center [631, 278] width 502 height 19
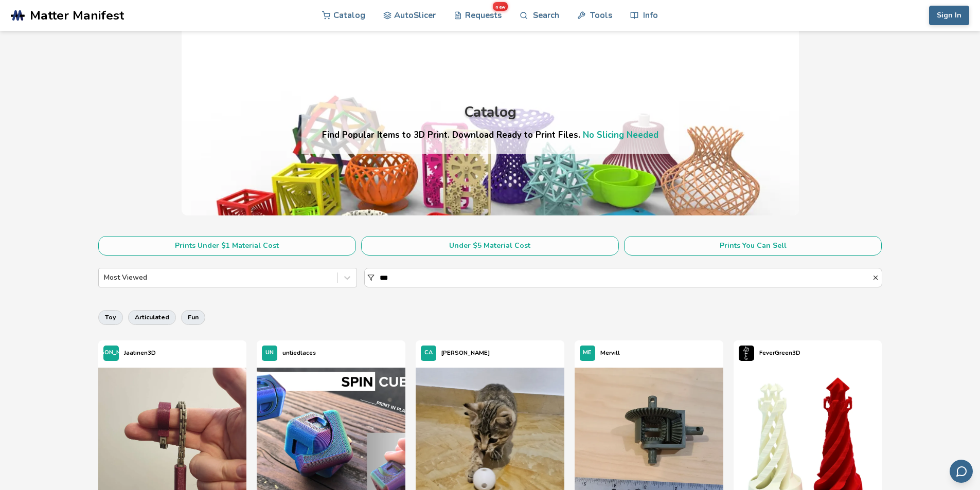
drag, startPoint x: 383, startPoint y: 279, endPoint x: 368, endPoint y: 100, distance: 179.7
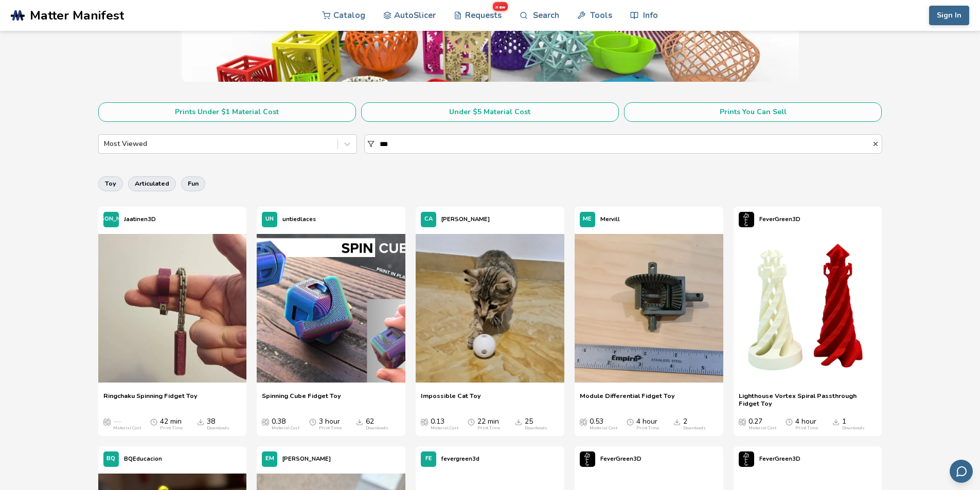
scroll to position [139, 0]
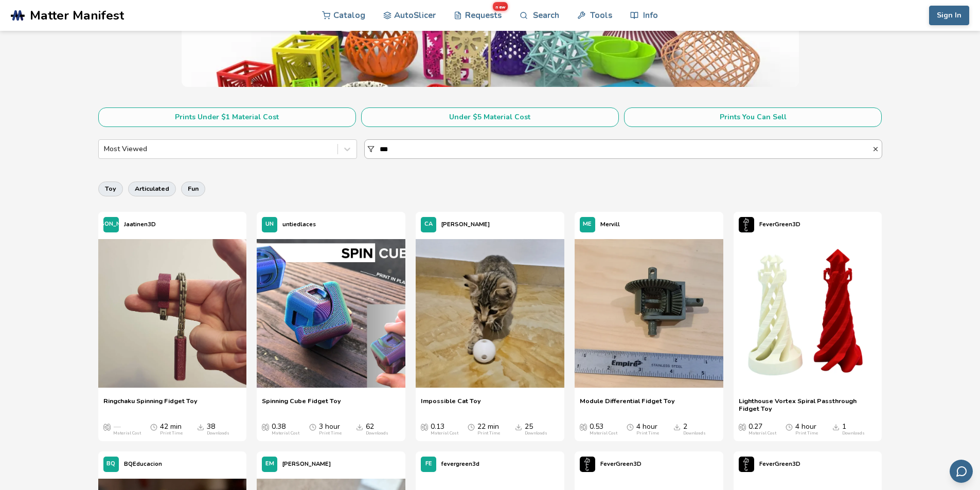
click at [416, 149] on input "***" at bounding box center [626, 149] width 492 height 19
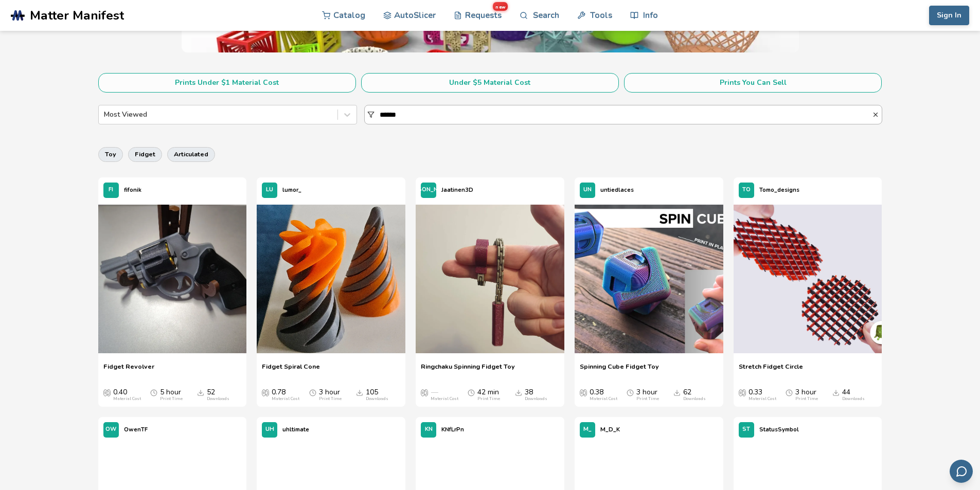
scroll to position [175, 0]
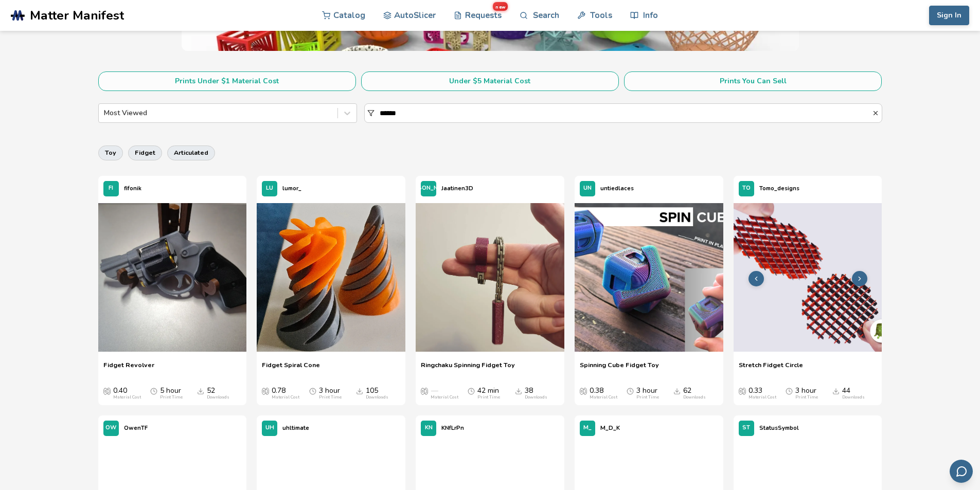
type input "******"
click at [774, 270] on img at bounding box center [808, 277] width 149 height 149
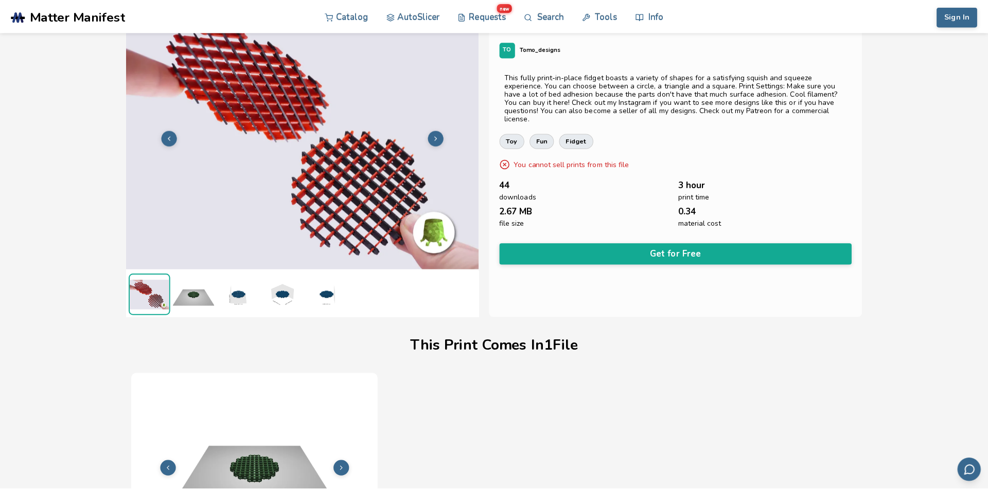
scroll to position [27, 0]
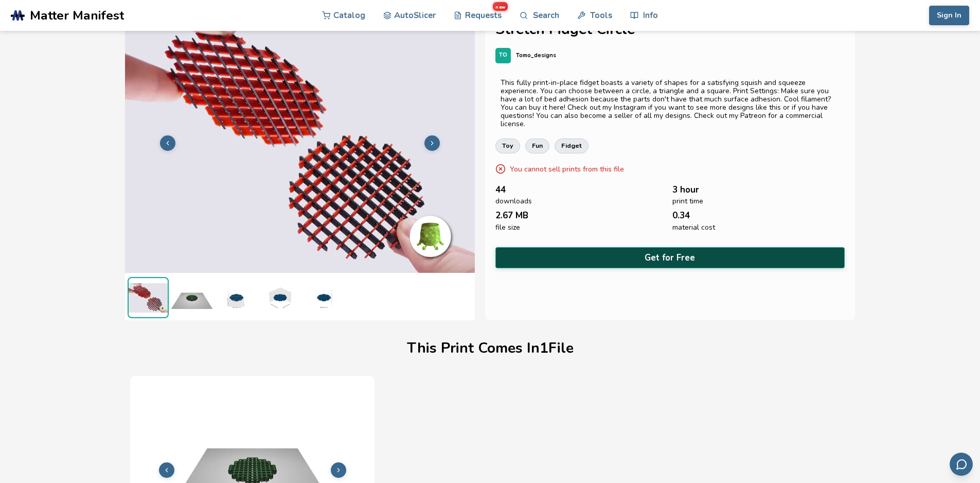
click at [657, 247] on button "Get for Free" at bounding box center [671, 257] width 350 height 21
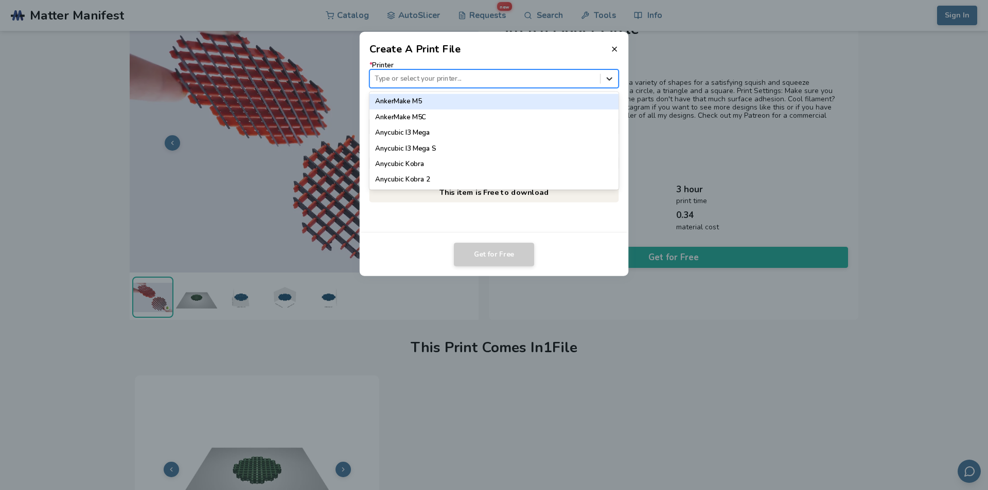
click at [605, 79] on icon at bounding box center [610, 79] width 10 height 10
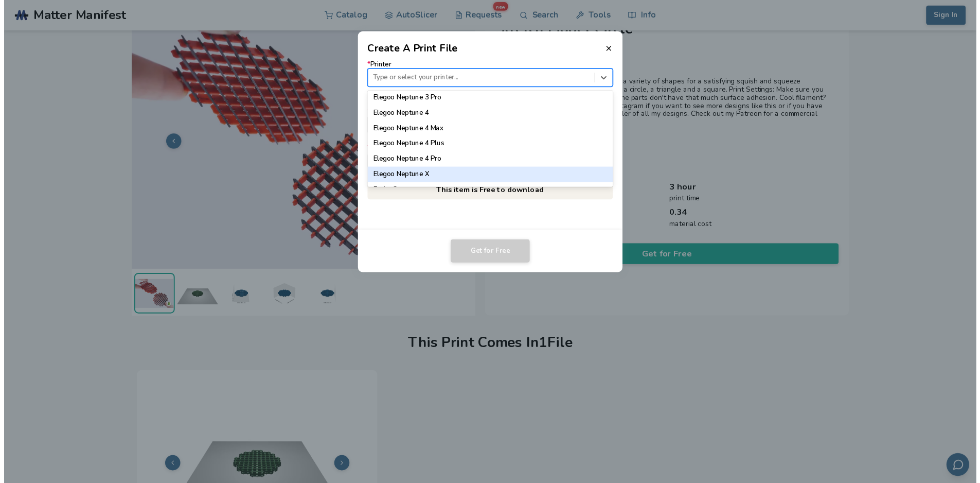
scroll to position [477, 0]
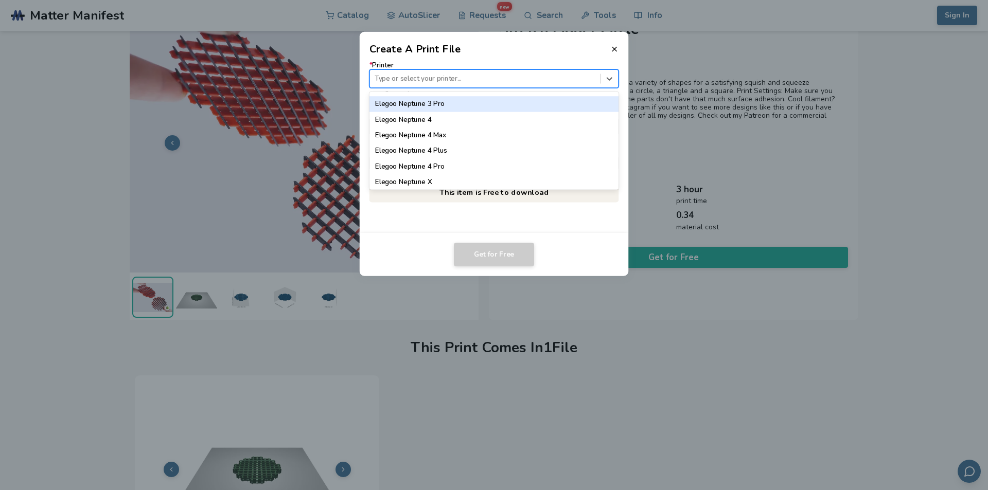
click at [524, 107] on div "Elegoo Neptune 3 Pro" at bounding box center [494, 103] width 250 height 15
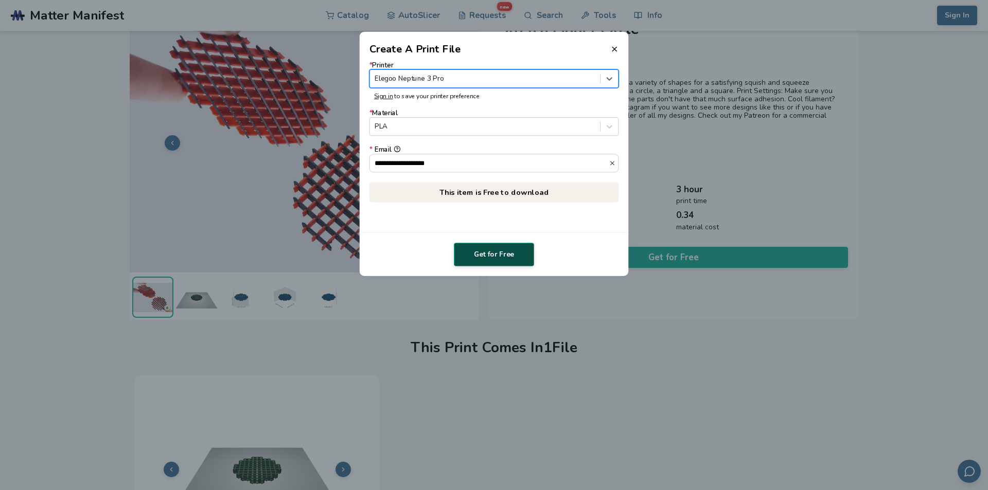
click at [513, 249] on button "Get for Free" at bounding box center [494, 255] width 80 height 24
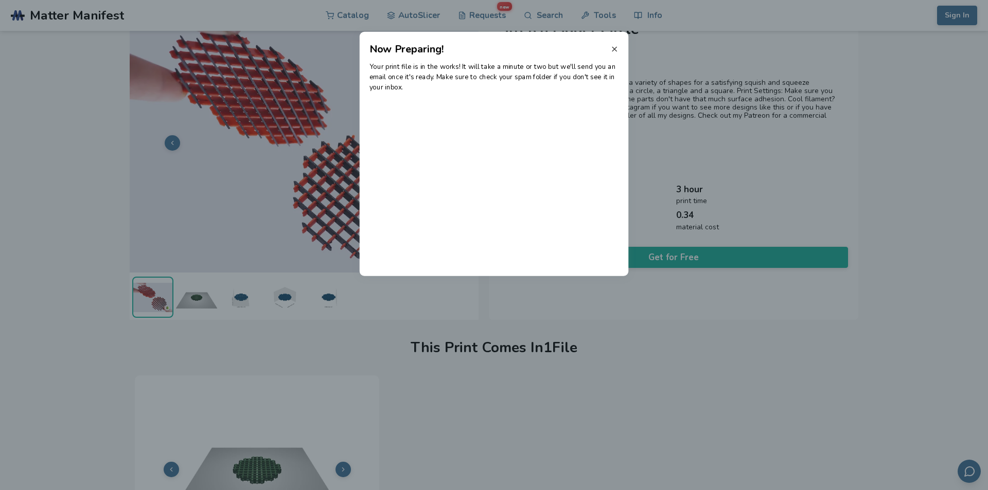
click at [614, 47] on icon at bounding box center [614, 49] width 8 height 8
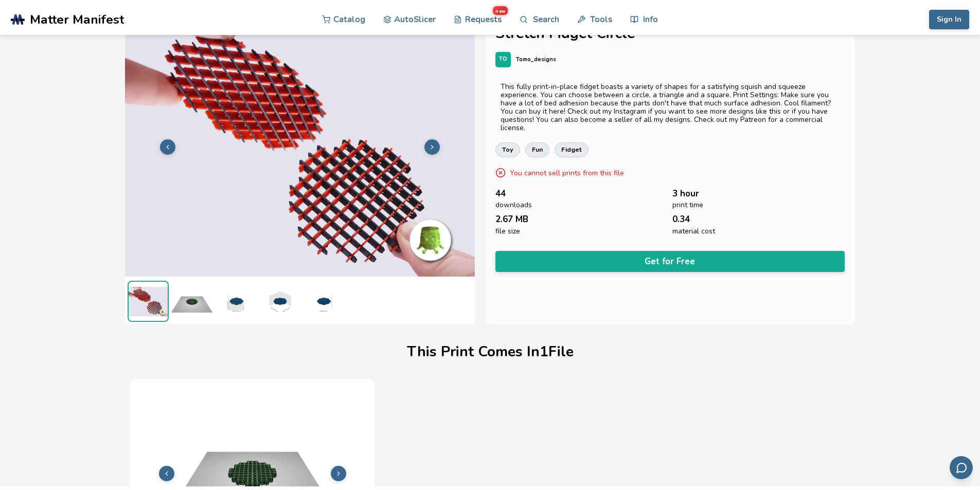
scroll to position [175, 0]
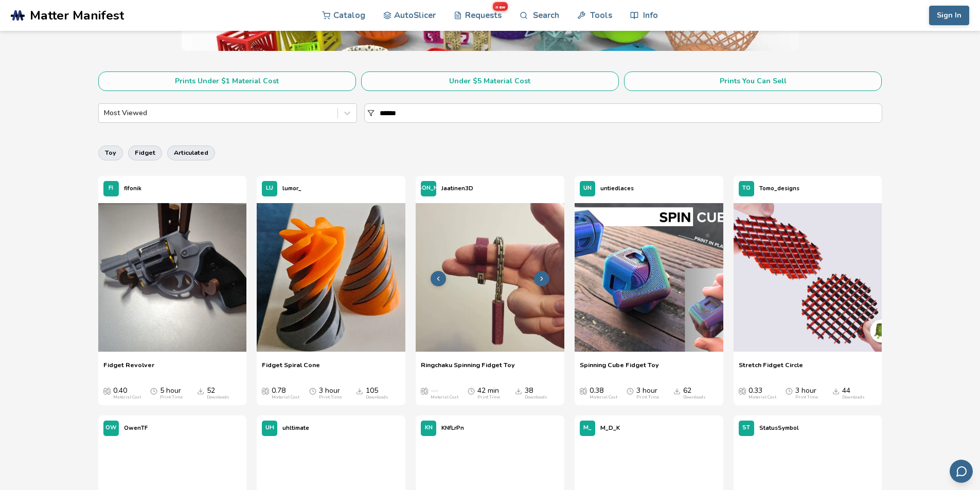
click at [479, 283] on img at bounding box center [490, 277] width 149 height 149
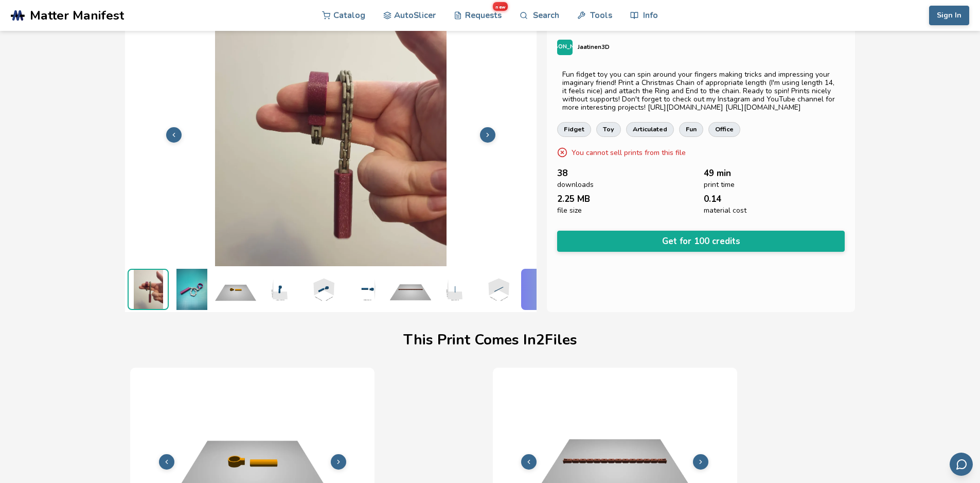
scroll to position [0, 4]
